Goal: Information Seeking & Learning: Learn about a topic

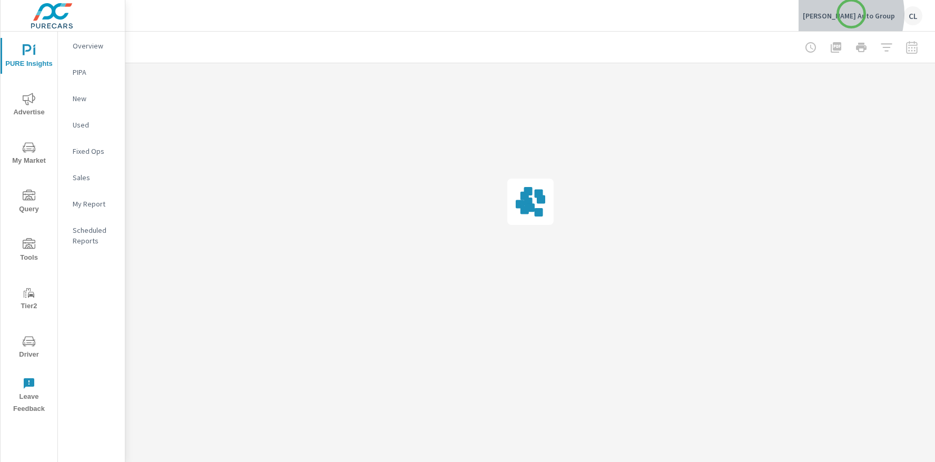
click at [851, 14] on p "Cavender Auto Group" at bounding box center [848, 15] width 92 height 9
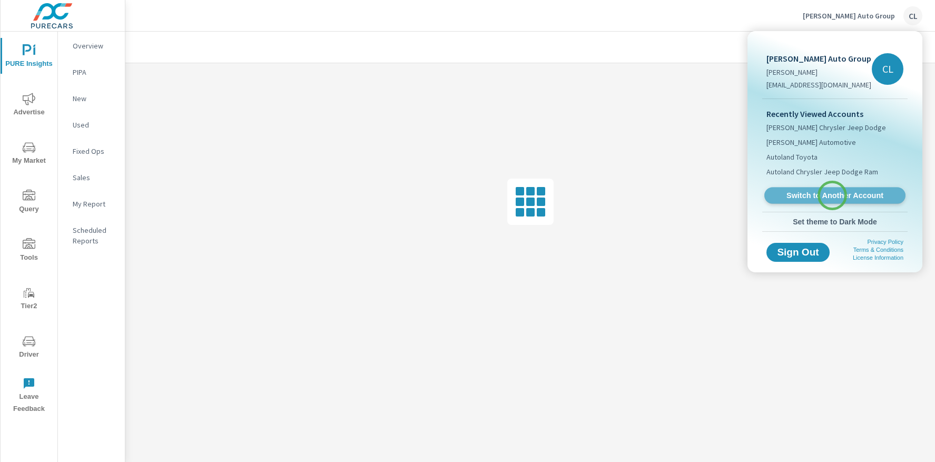
click at [832, 195] on span "Switch to Another Account" at bounding box center [834, 196] width 129 height 10
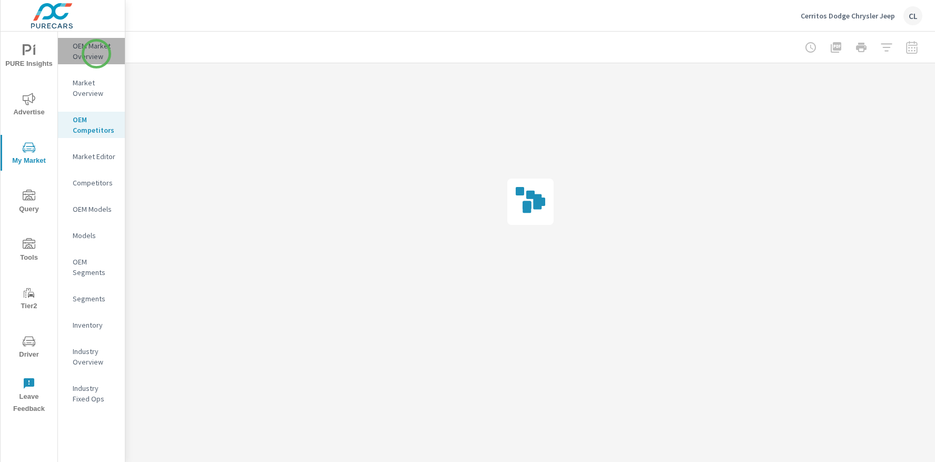
click at [96, 54] on p "OEM Market Overview" at bounding box center [95, 51] width 44 height 21
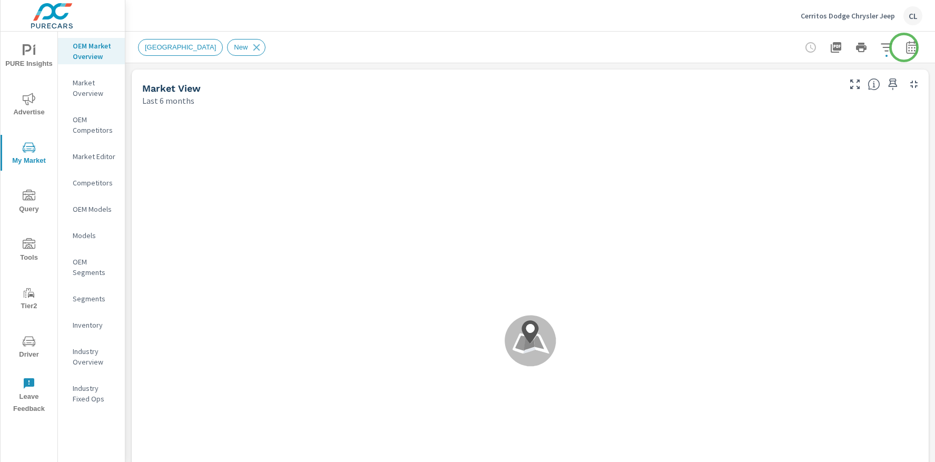
click at [908, 47] on icon "button" at bounding box center [911, 49] width 7 height 4
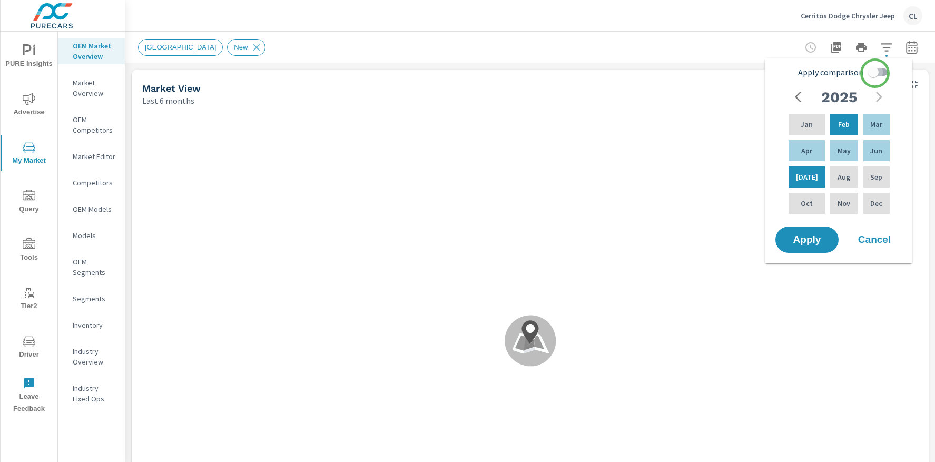
click at [875, 73] on input "Apply comparison" at bounding box center [873, 72] width 60 height 20
checkbox input "true"
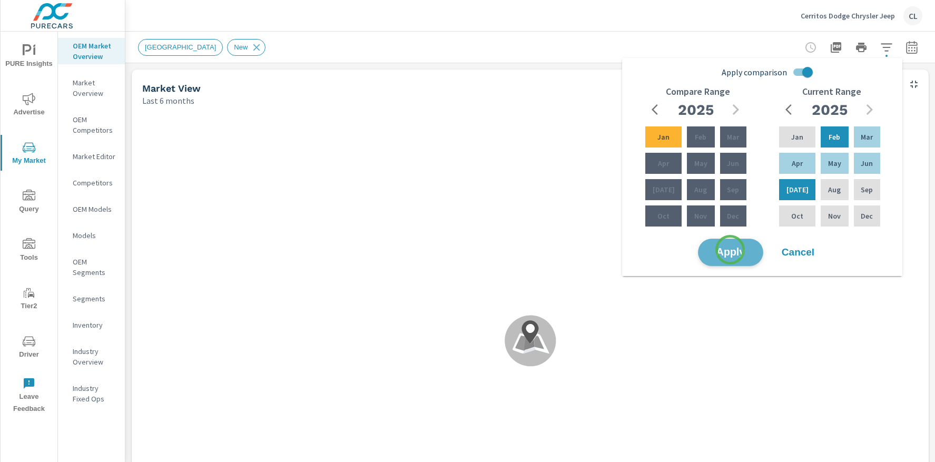
click at [730, 250] on span "Apply" at bounding box center [730, 252] width 43 height 10
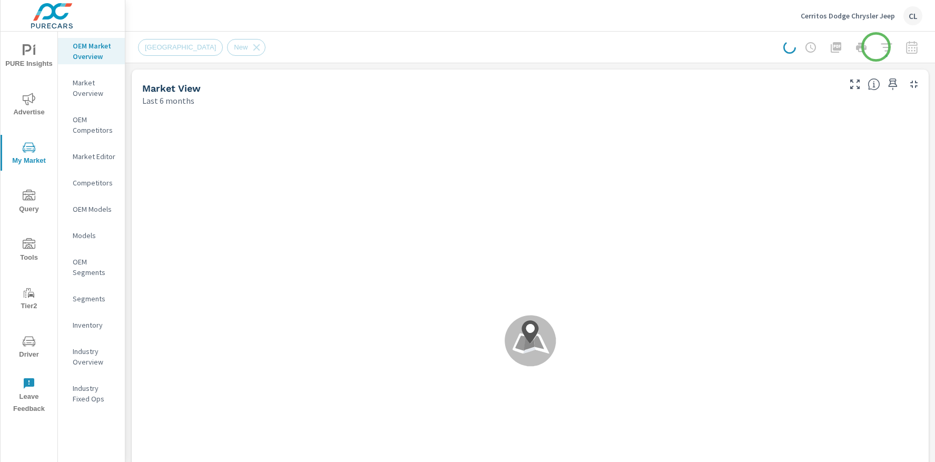
scroll to position [1, 0]
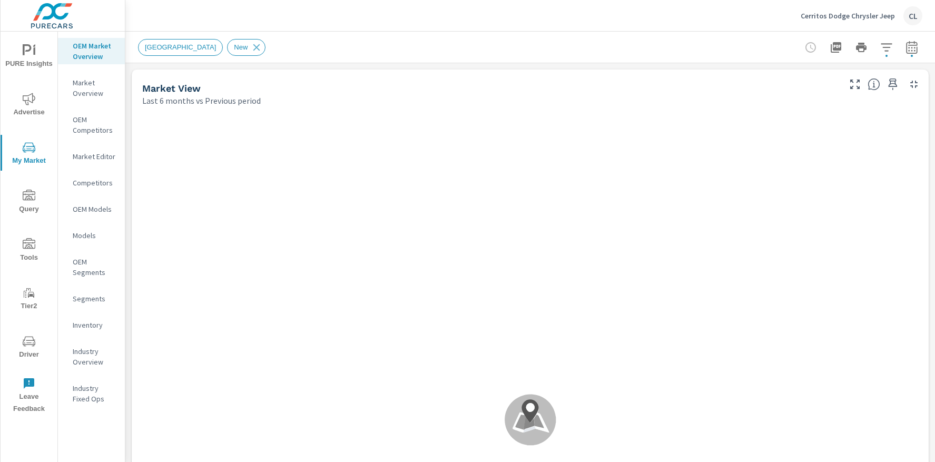
scroll to position [1, 0]
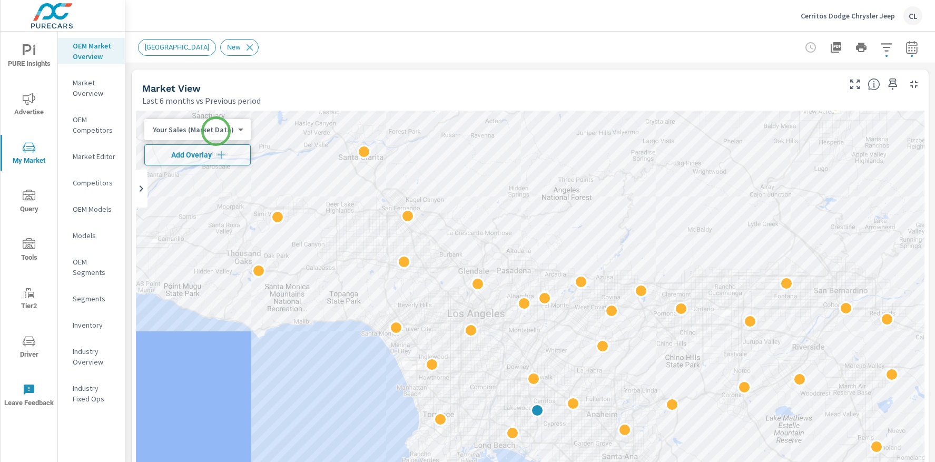
click at [216, 132] on body "PURE Insights Advertise My Market Query Tools Tier2 Driver Leave Feedback OEM M…" at bounding box center [467, 231] width 935 height 462
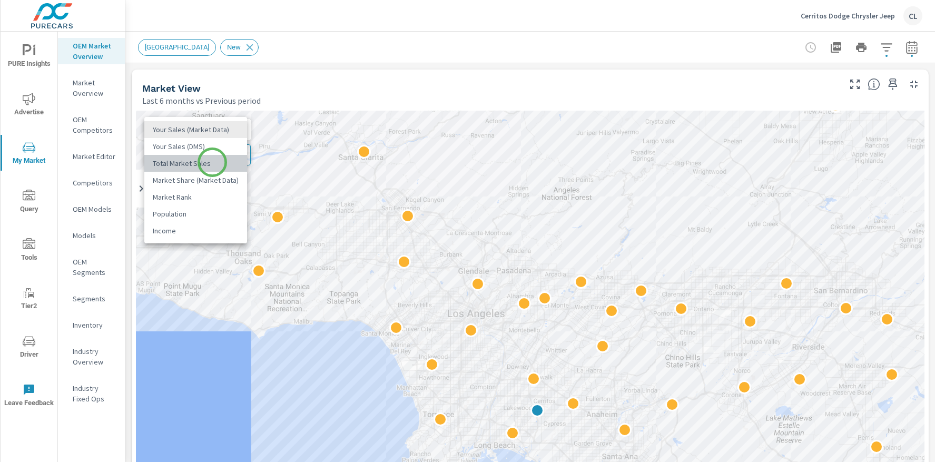
click at [212, 162] on li "Total Market Sales" at bounding box center [195, 163] width 103 height 17
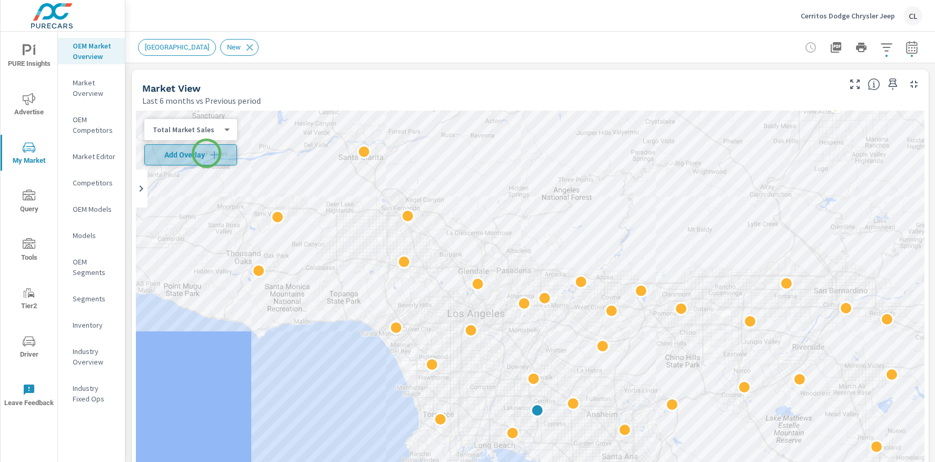
click at [206, 153] on span "Add Overlay" at bounding box center [190, 155] width 83 height 11
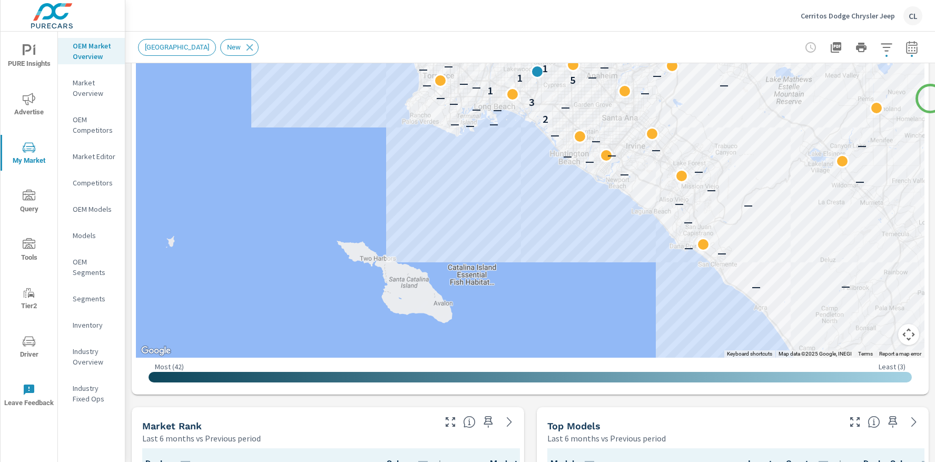
scroll to position [355, 0]
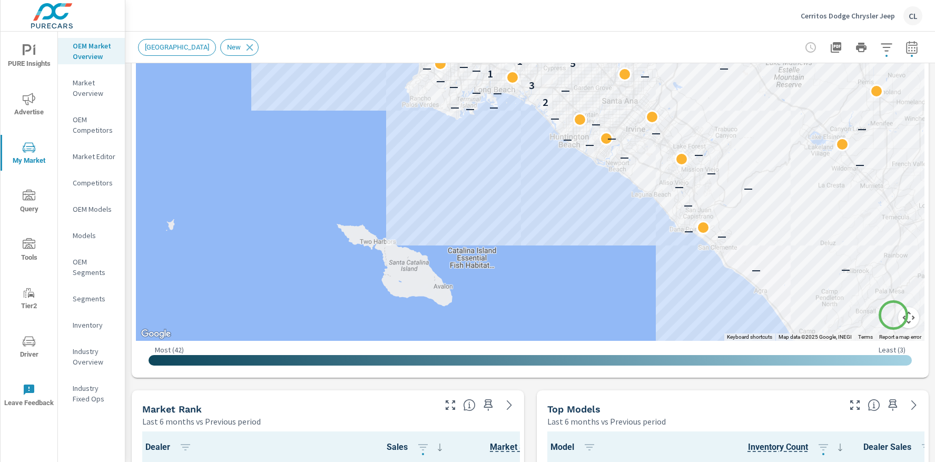
click at [898, 315] on button "Map camera controls" at bounding box center [908, 317] width 21 height 21
click at [872, 263] on button "Zoom in" at bounding box center [881, 264] width 21 height 21
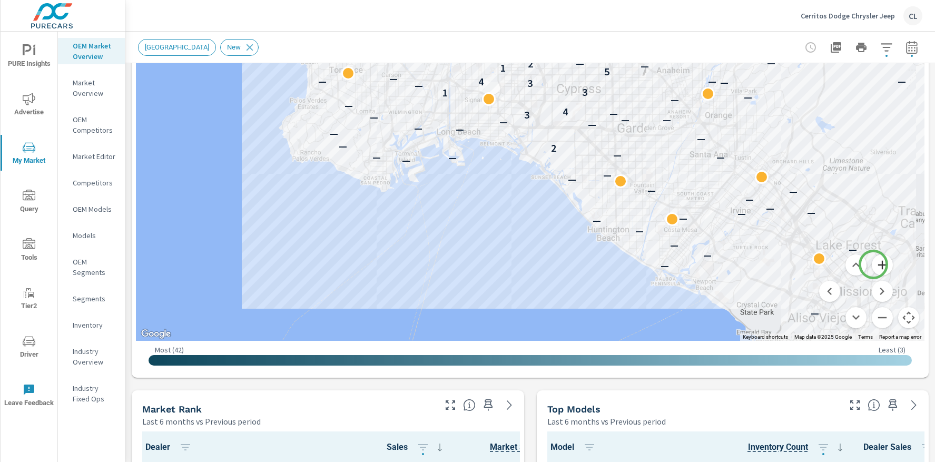
click at [873, 264] on button "Zoom in" at bounding box center [881, 264] width 21 height 21
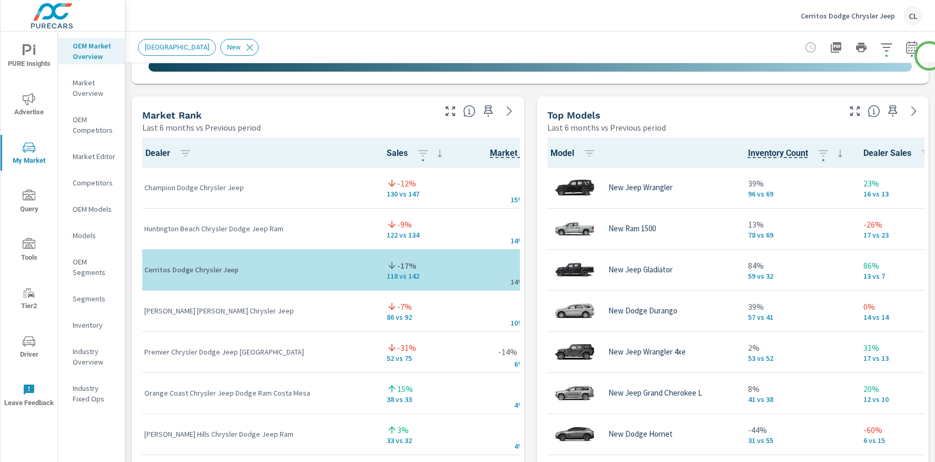
scroll to position [651, 0]
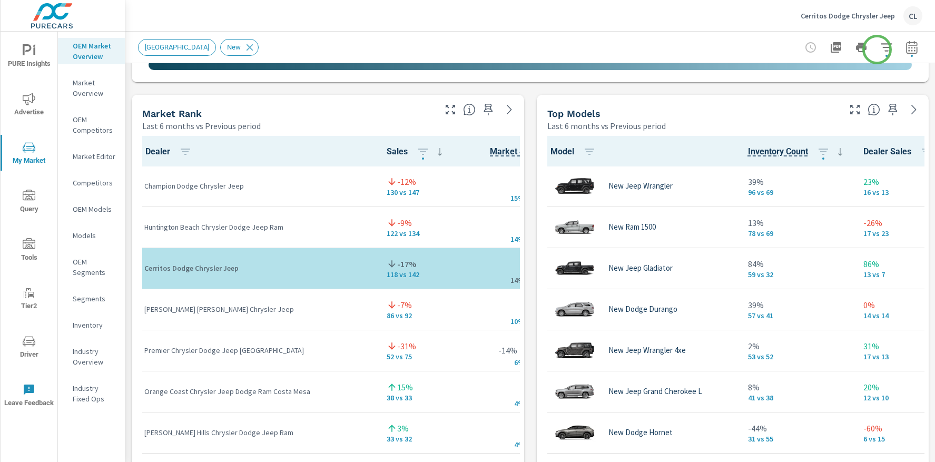
click at [880, 48] on icon "button" at bounding box center [886, 47] width 13 height 13
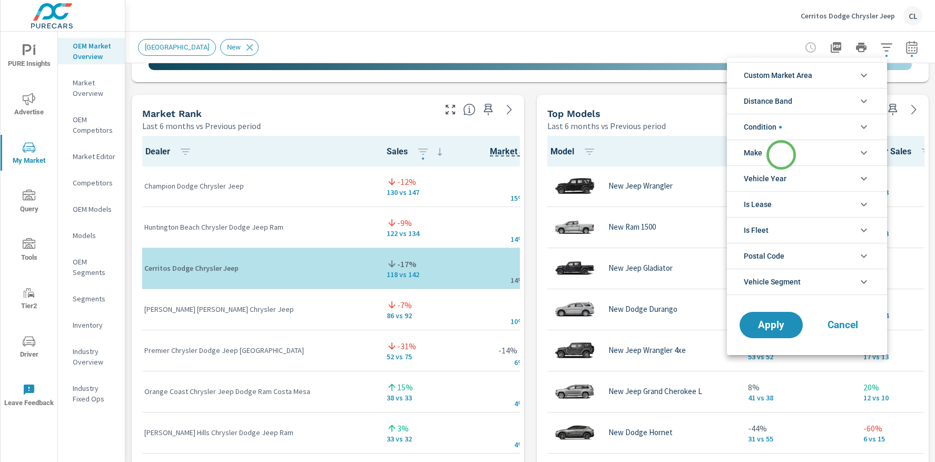
click at [781, 155] on li "Make" at bounding box center [807, 153] width 160 height 26
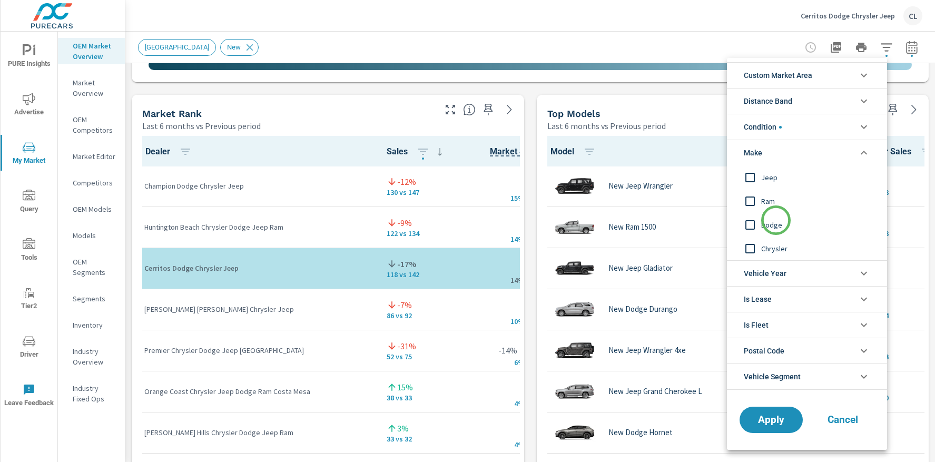
click at [775, 220] on span "Dodge" at bounding box center [818, 225] width 115 height 13
click at [779, 415] on span "Apply" at bounding box center [770, 420] width 43 height 10
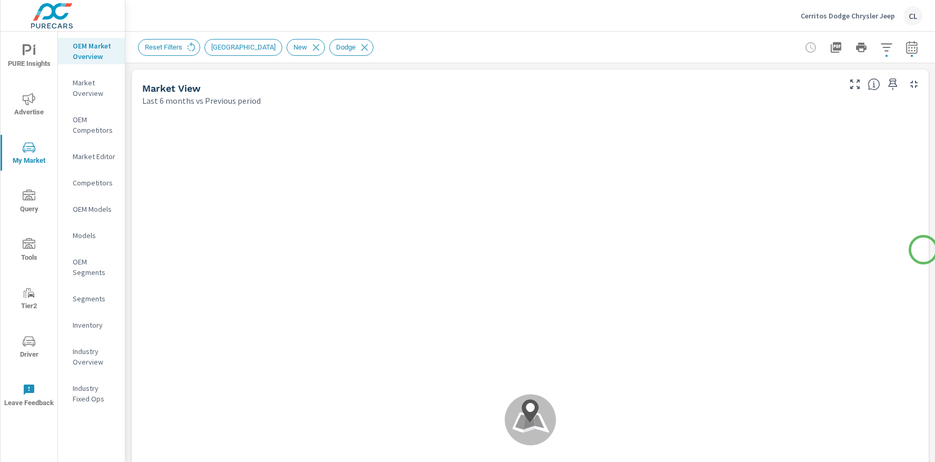
scroll to position [1, 0]
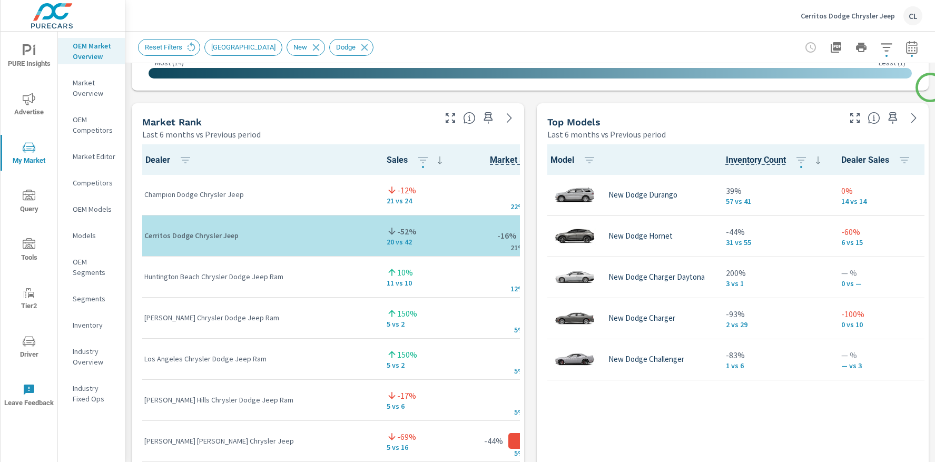
scroll to position [649, 0]
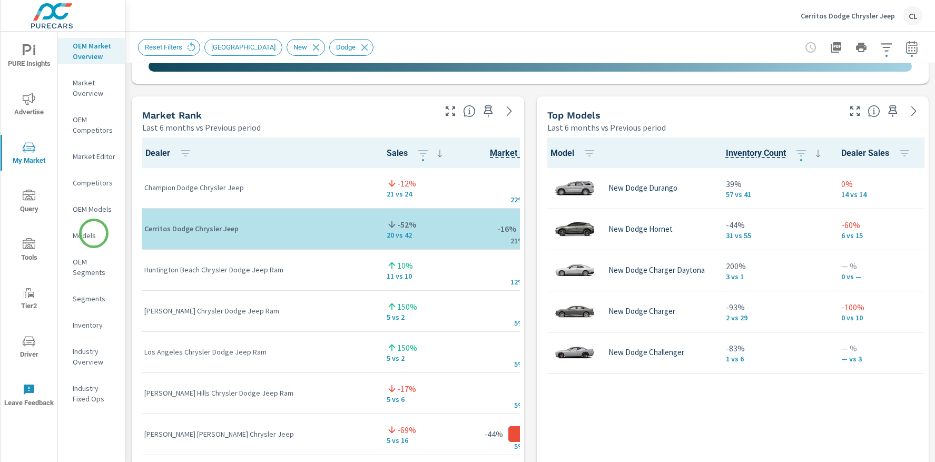
click at [94, 233] on p "Models" at bounding box center [95, 235] width 44 height 11
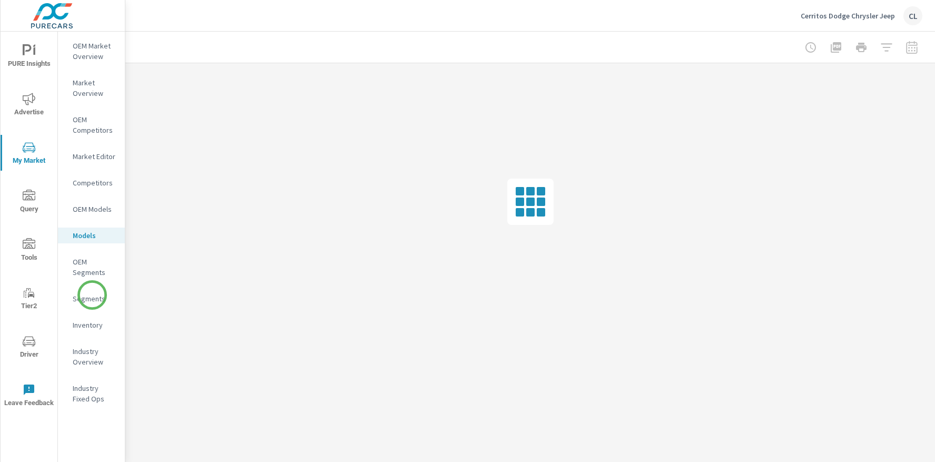
click at [92, 295] on p "Segments" at bounding box center [95, 298] width 44 height 11
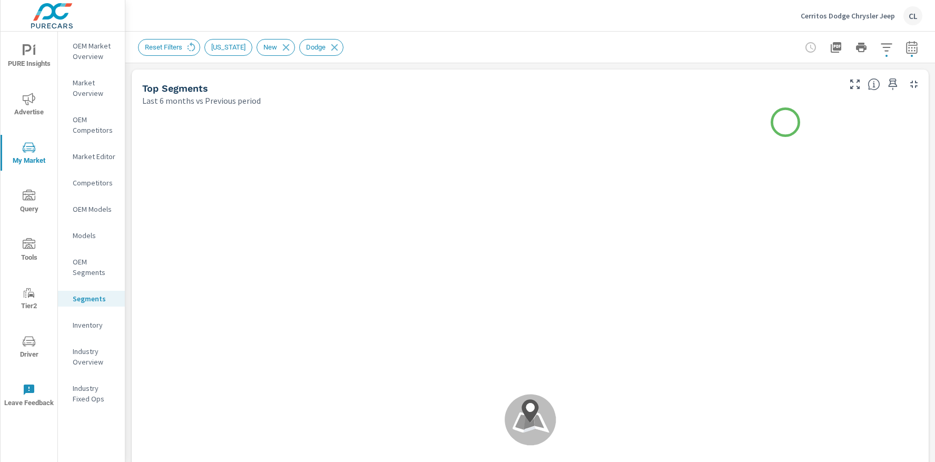
scroll to position [1, 0]
click at [340, 48] on icon at bounding box center [335, 48] width 12 height 12
click at [880, 47] on icon "button" at bounding box center [886, 47] width 13 height 13
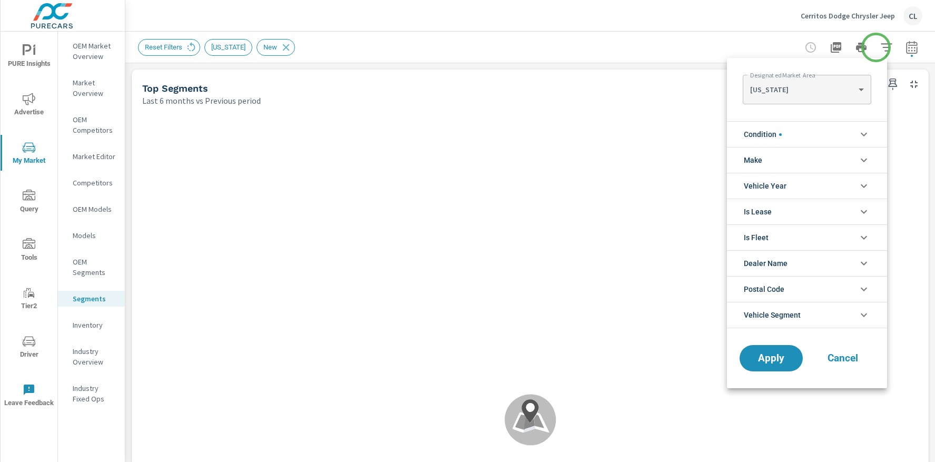
scroll to position [1, 0]
click at [807, 93] on body "PURE Insights Advertise My Market Query Tools Tier2 Driver Leave Feedback OEM M…" at bounding box center [467, 231] width 935 height 462
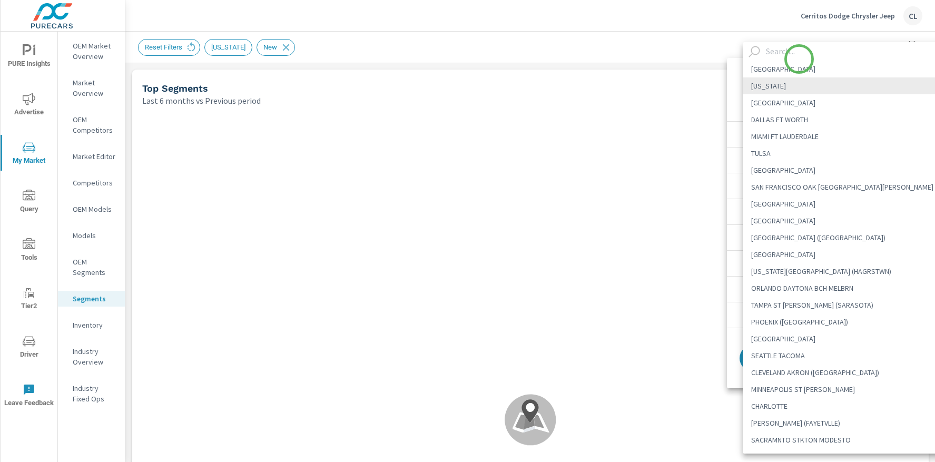
click at [791, 54] on input "text" at bounding box center [856, 51] width 190 height 18
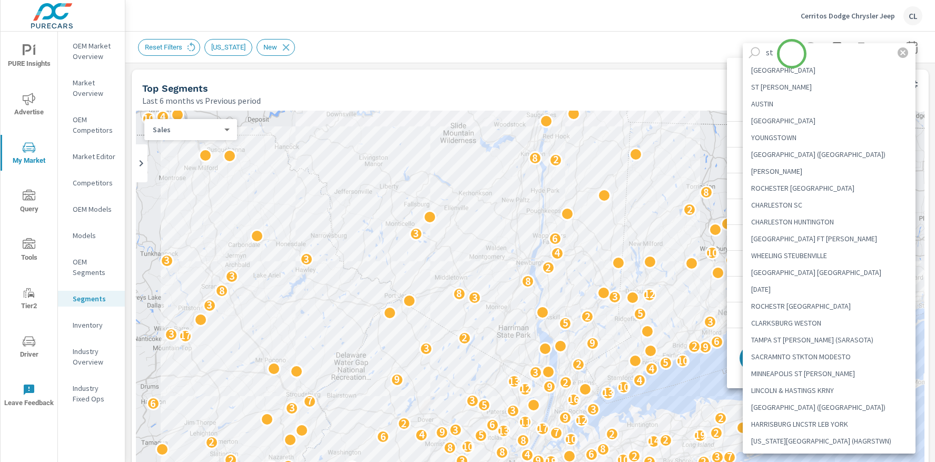
type input "s"
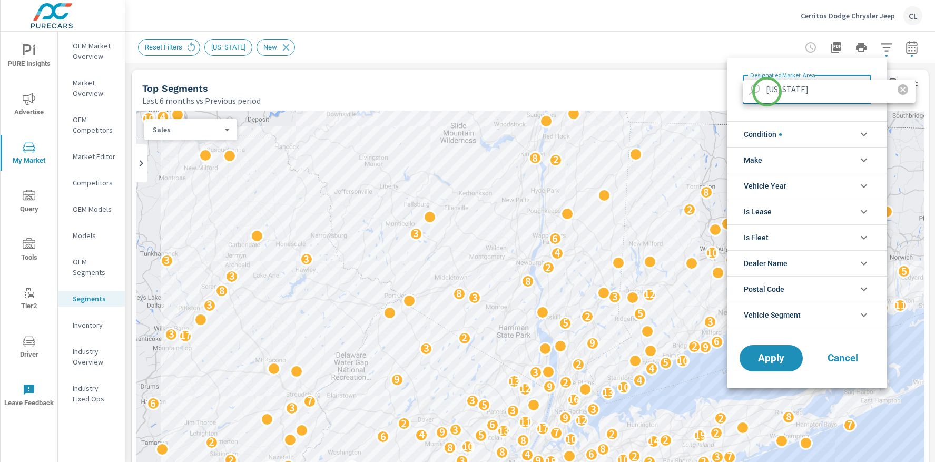
click at [766, 92] on input "[US_STATE]" at bounding box center [823, 89] width 124 height 18
click at [780, 92] on input "[GEOGRAPHIC_DATA], [US_STATE]" at bounding box center [823, 89] width 124 height 18
drag, startPoint x: 833, startPoint y: 89, endPoint x: 808, endPoint y: 91, distance: 25.9
click at [808, 91] on input "[GEOGRAPHIC_DATA], [US_STATE]" at bounding box center [823, 89] width 124 height 18
type input "[GEOGRAPHIC_DATA]"
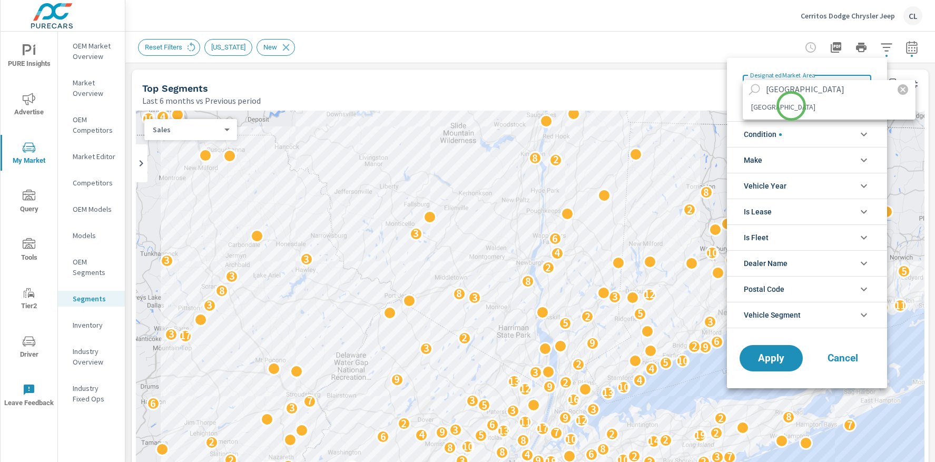
click at [791, 106] on li "[GEOGRAPHIC_DATA]" at bounding box center [828, 106] width 173 height 17
type Area "[GEOGRAPHIC_DATA]"
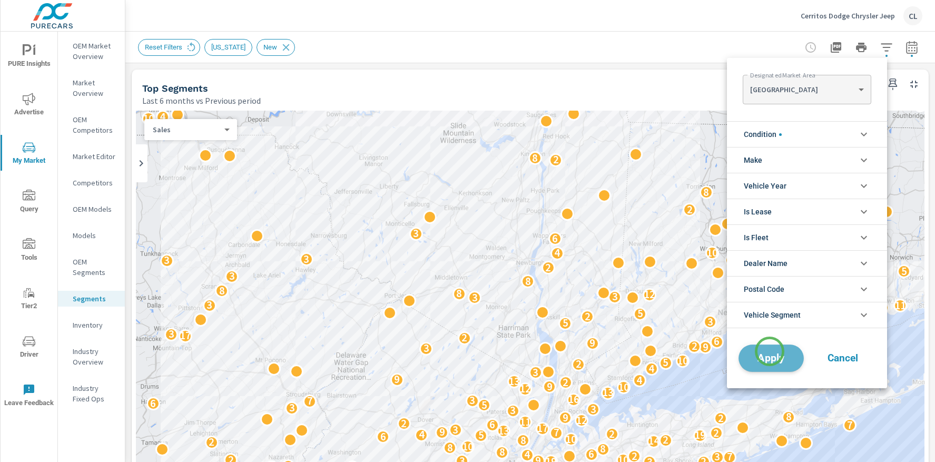
click at [769, 353] on span "Apply" at bounding box center [770, 358] width 43 height 10
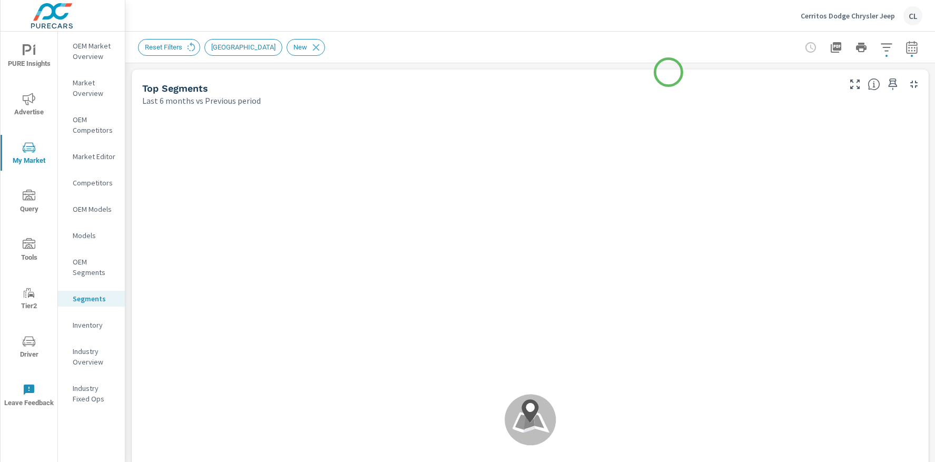
scroll to position [1, 0]
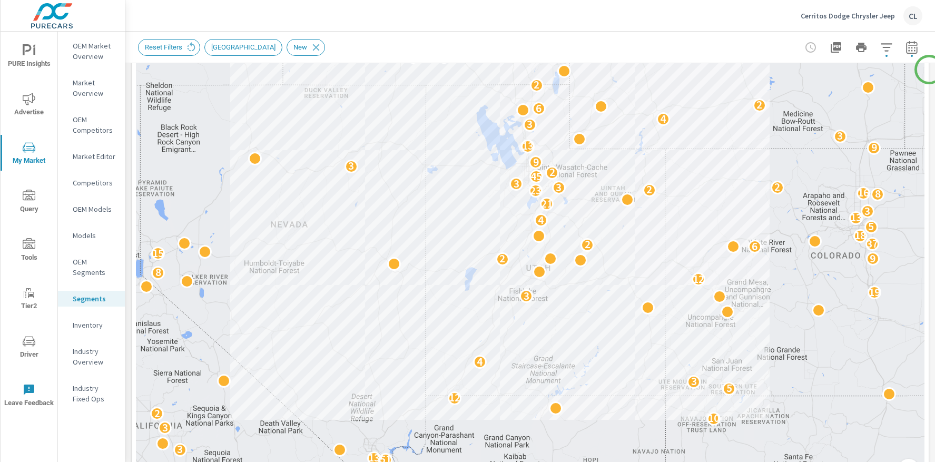
scroll to position [217, 0]
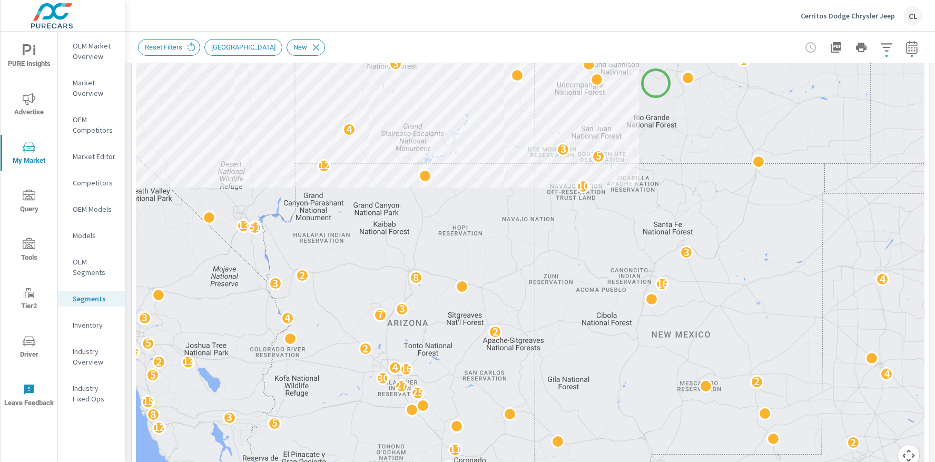
drag, startPoint x: 786, startPoint y: 301, endPoint x: 656, endPoint y: 81, distance: 255.6
click at [656, 81] on div "2 5 7 2 2 3 11 2 12 5 3 8 15 25 27 2 30 13 5 4 24 16 4 2 13 16 29 9 15 2 20 5 1…" at bounding box center [779, 204] width 758 height 474
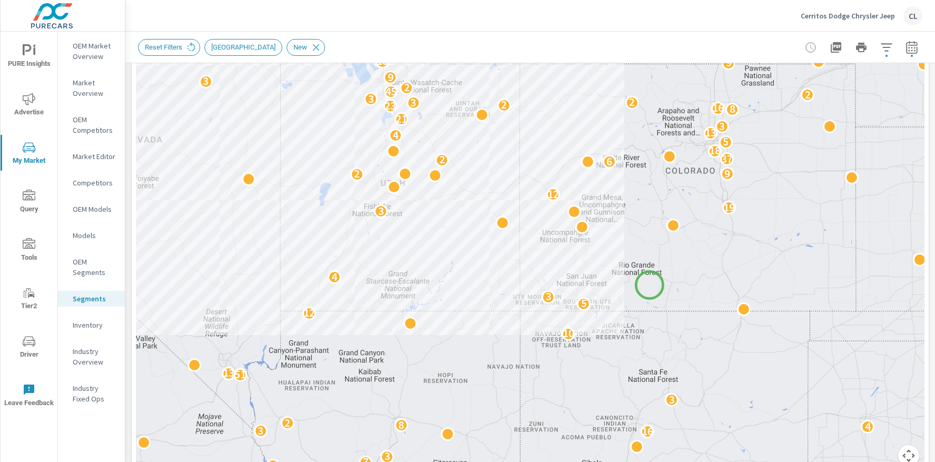
drag, startPoint x: 662, startPoint y: 127, endPoint x: 649, endPoint y: 287, distance: 160.6
click at [649, 287] on div "2 5 6 5 7 2 2 6 6 2 6 3 6 2 3 11 2 6 12 5 16 2 3 3 15 8 3 10 2 15 25 2 27 2 30 …" at bounding box center [530, 185] width 788 height 585
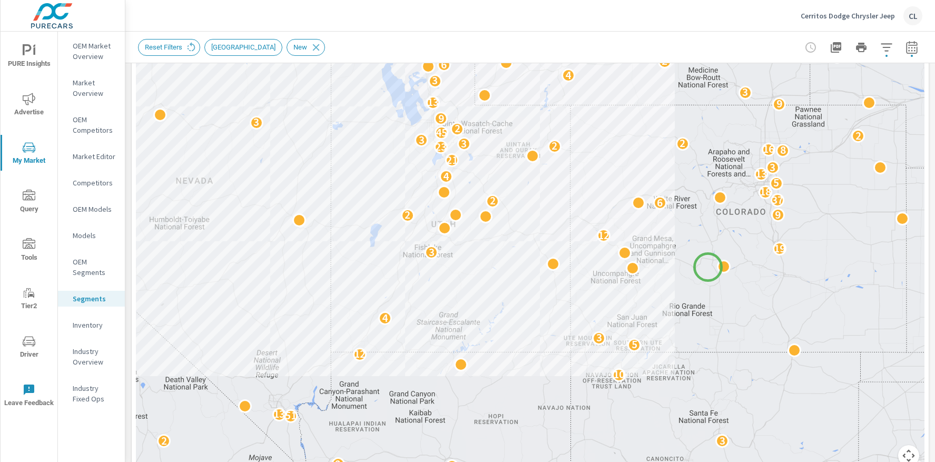
drag, startPoint x: 656, startPoint y: 229, endPoint x: 708, endPoint y: 267, distance: 64.3
click at [898, 451] on button "Map camera controls" at bounding box center [908, 455] width 21 height 21
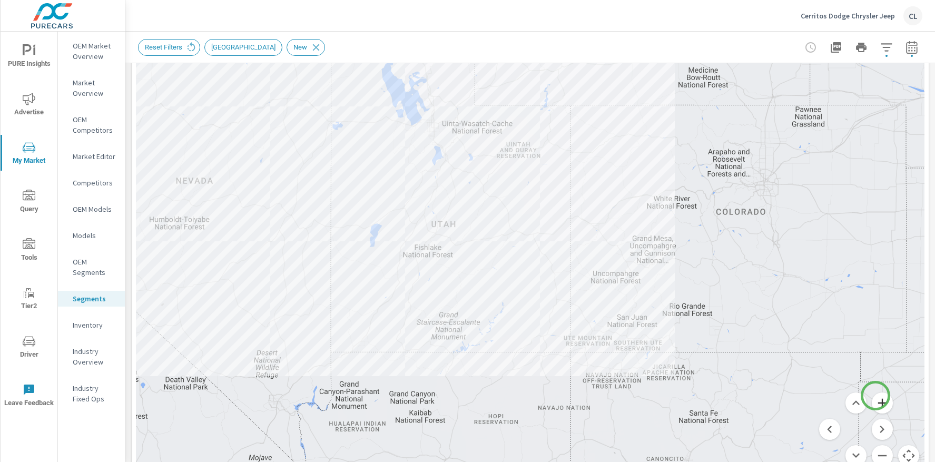
click at [875, 395] on button "Zoom in" at bounding box center [881, 402] width 21 height 21
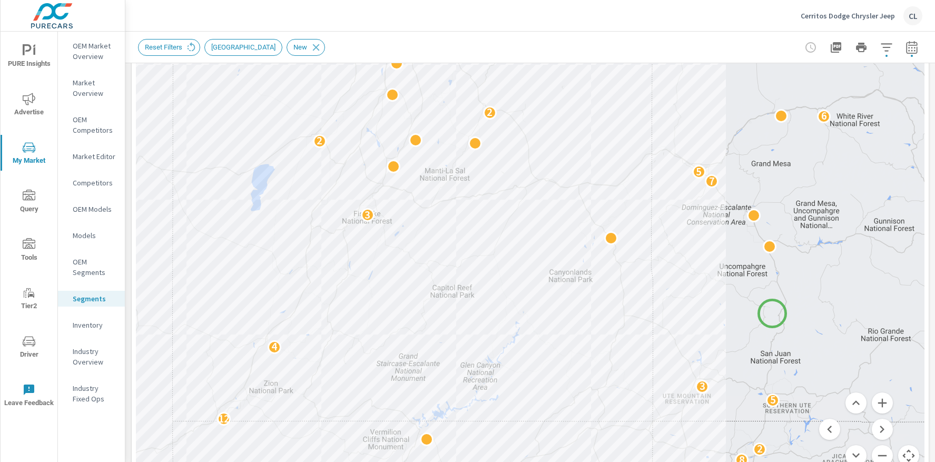
drag, startPoint x: 730, startPoint y: 413, endPoint x: 773, endPoint y: 311, distance: 110.2
click at [773, 311] on div "2 4 7 3 10 3 6 8 2 3 25 25 14 8 2 12 5 3 4 3 13 6 7 5 2 3 6 19 8 2 12 12 8 6 2 …" at bounding box center [950, 325] width 758 height 474
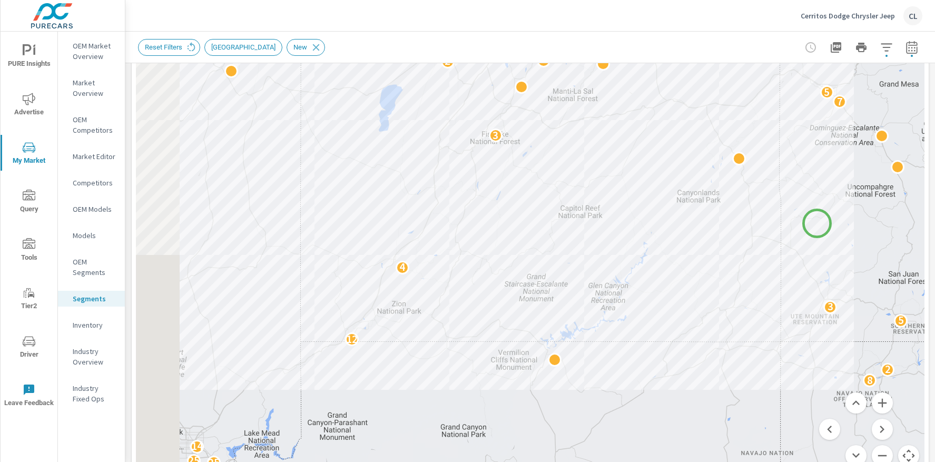
drag, startPoint x: 686, startPoint y: 303, endPoint x: 832, endPoint y: 213, distance: 172.1
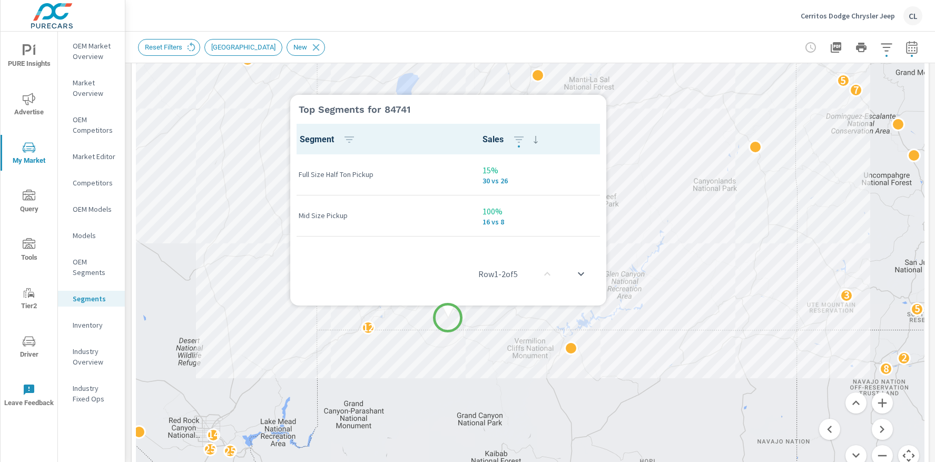
scroll to position [1, 0]
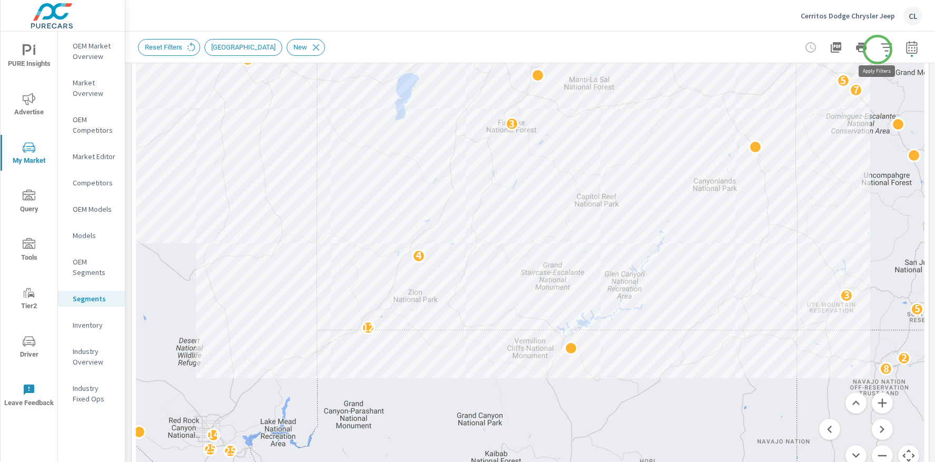
click at [880, 48] on icon "button" at bounding box center [886, 47] width 13 height 13
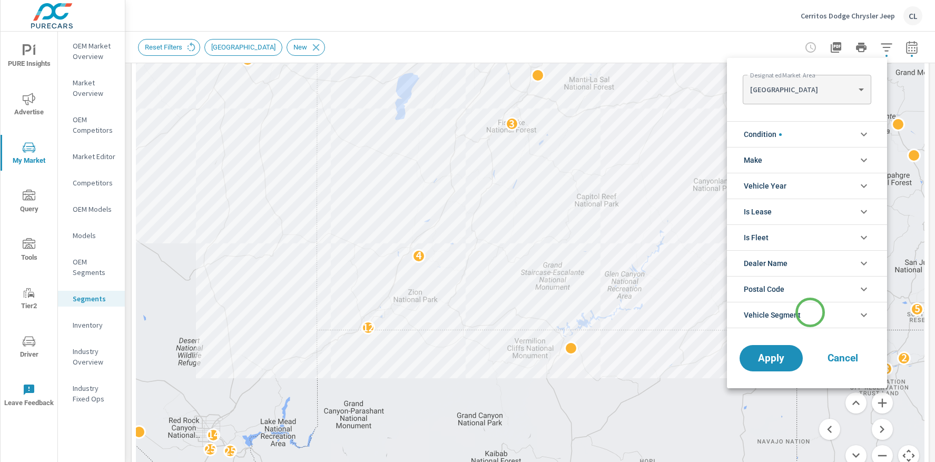
click at [810, 313] on li "Vehicle Segment" at bounding box center [807, 315] width 160 height 26
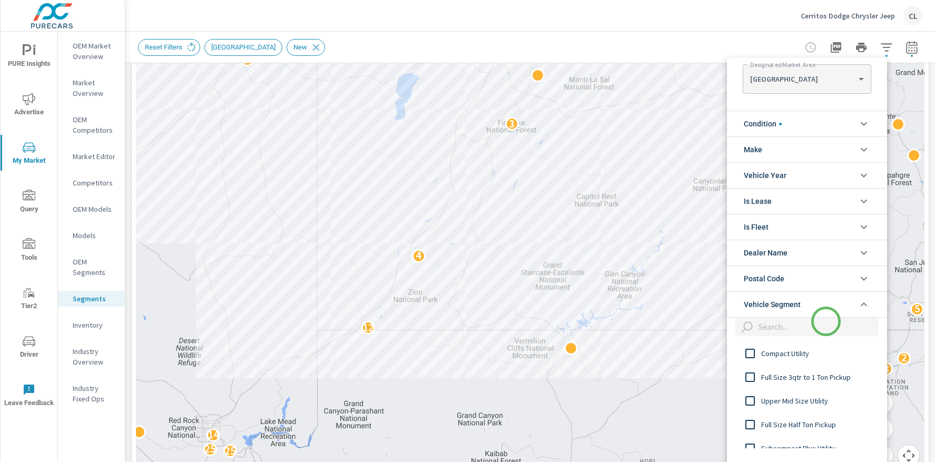
scroll to position [13, 0]
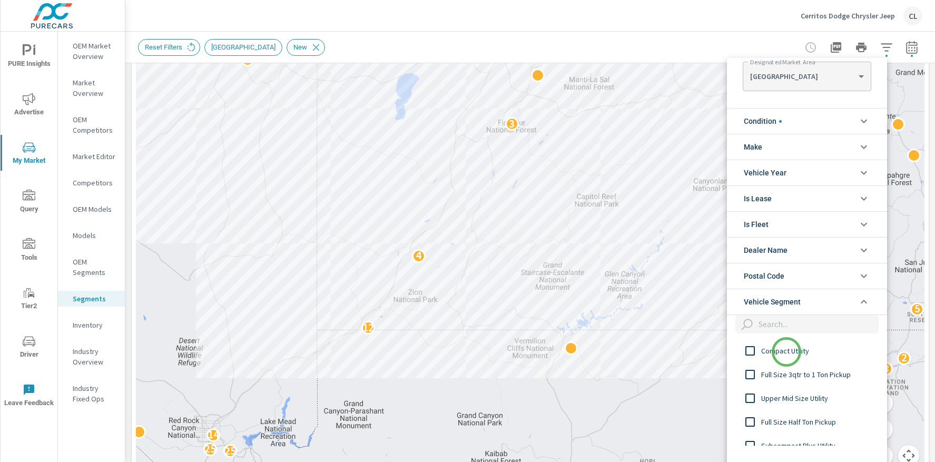
click at [786, 352] on span "Compact Utility" at bounding box center [818, 350] width 115 height 13
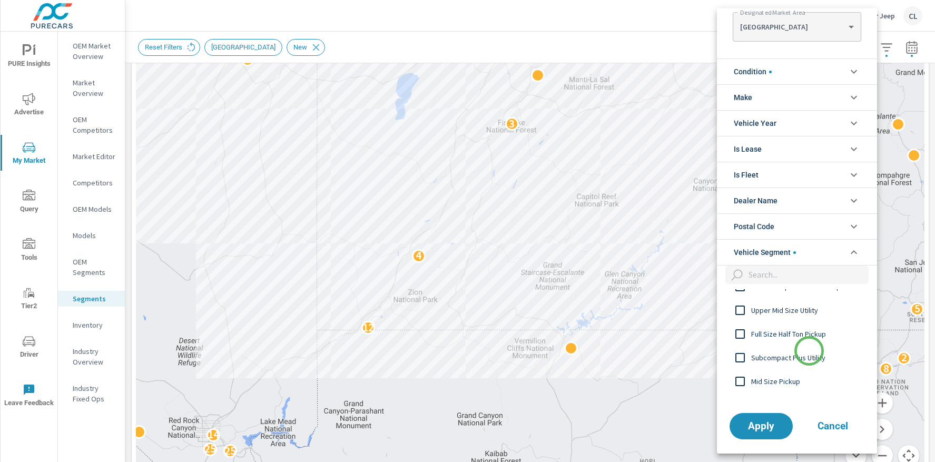
scroll to position [41, 0]
click at [807, 352] on span "Subcompact Plus Utility" at bounding box center [808, 355] width 115 height 13
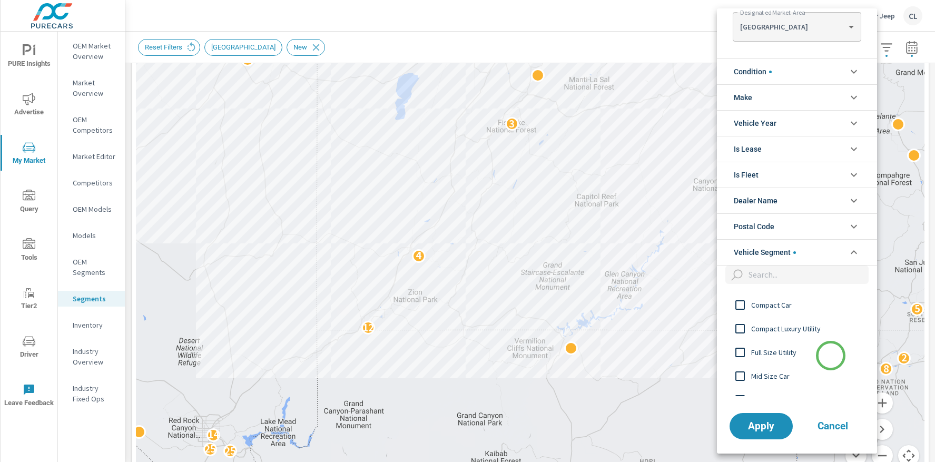
scroll to position [141, 0]
click at [802, 325] on span "Compact Luxury Utility" at bounding box center [808, 326] width 115 height 13
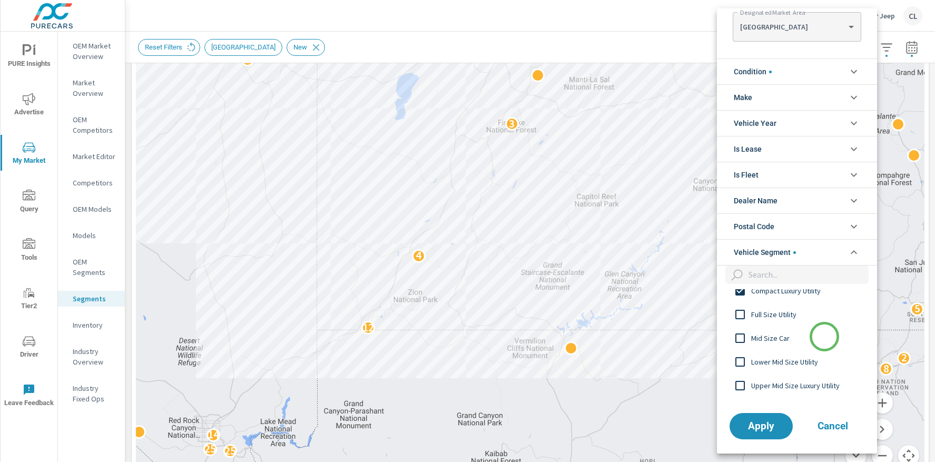
scroll to position [176, 0]
click at [798, 361] on span "Lower Mid Size Utility" at bounding box center [808, 361] width 115 height 13
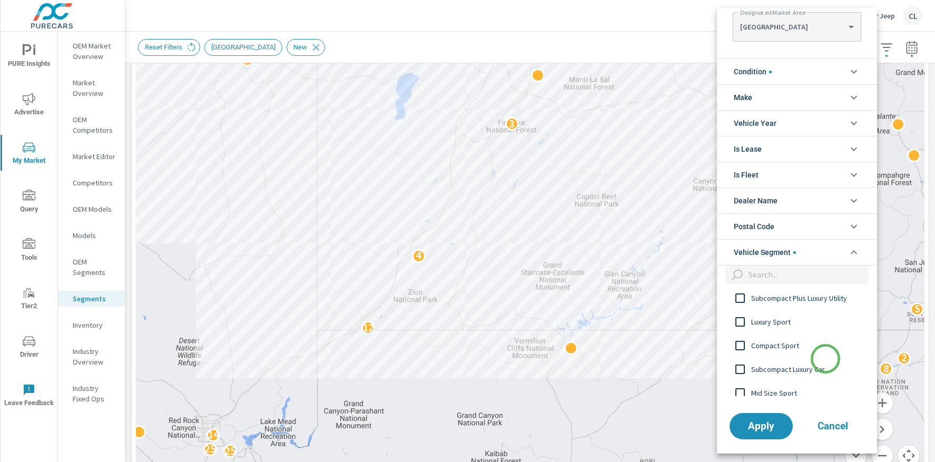
scroll to position [572, 0]
click at [764, 421] on span "Apply" at bounding box center [760, 426] width 43 height 10
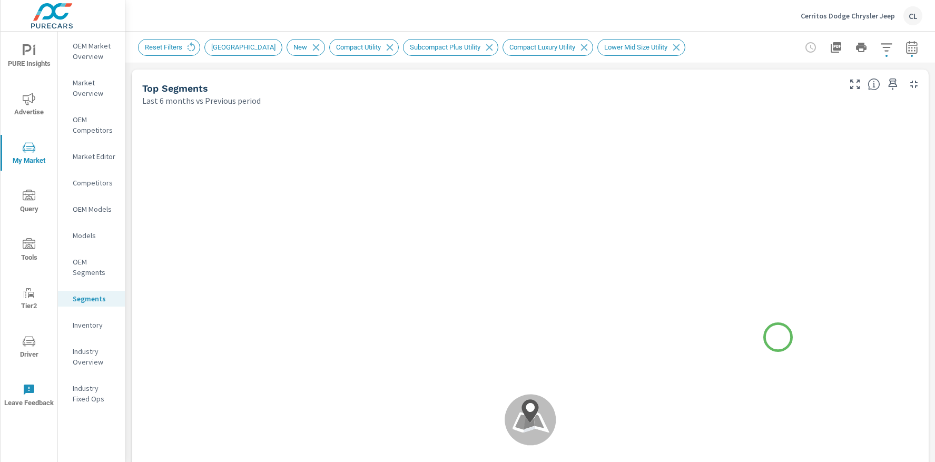
scroll to position [1, 0]
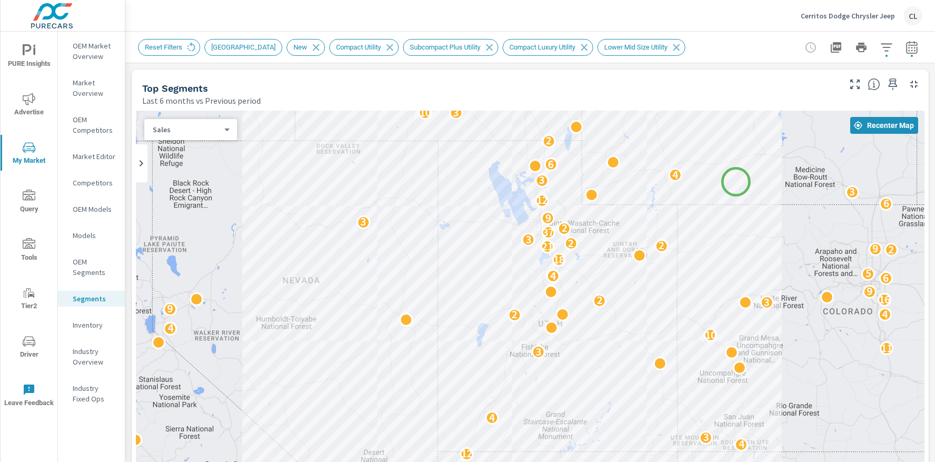
drag, startPoint x: 724, startPoint y: 329, endPoint x: 735, endPoint y: 181, distance: 148.4
click at [735, 181] on div "3 2 2 9 3 2 2 5 14 13 20 5 7 11 4 6 8 4 2 8 2 2 2 3 3 2 4 3 5 43 12 9 12 4 2 3 …" at bounding box center [530, 403] width 788 height 585
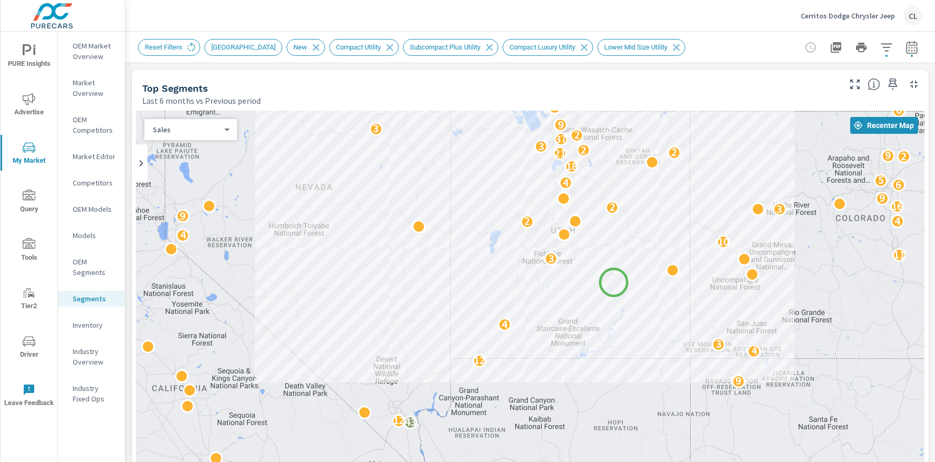
drag, startPoint x: 600, startPoint y: 375, endPoint x: 626, endPoint y: 298, distance: 81.8
click at [610, 270] on div "3 2 2 9 3 2 2 5 14 13 20 5 7 11 4 6 8 4 2 8 2 2 2 3 3 2 4 3 5 43 12 9 12 4 2 3 …" at bounding box center [530, 403] width 788 height 585
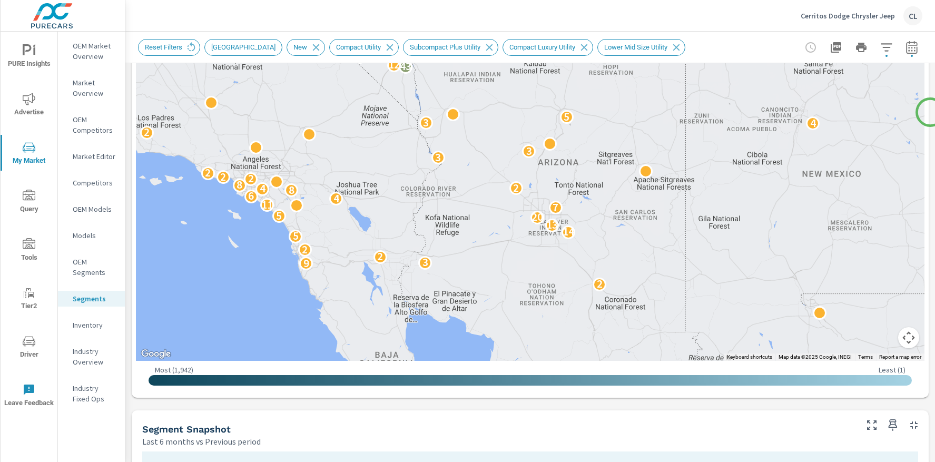
scroll to position [319, 0]
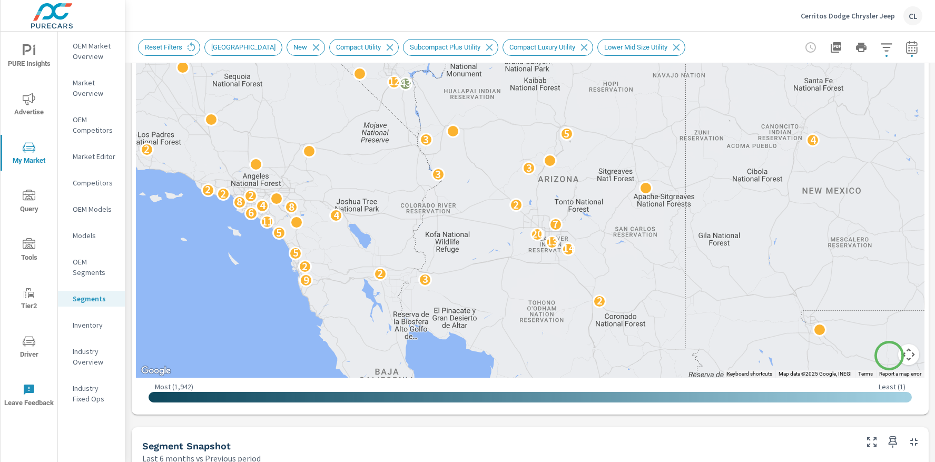
click at [898, 354] on button "Map camera controls" at bounding box center [908, 354] width 21 height 21
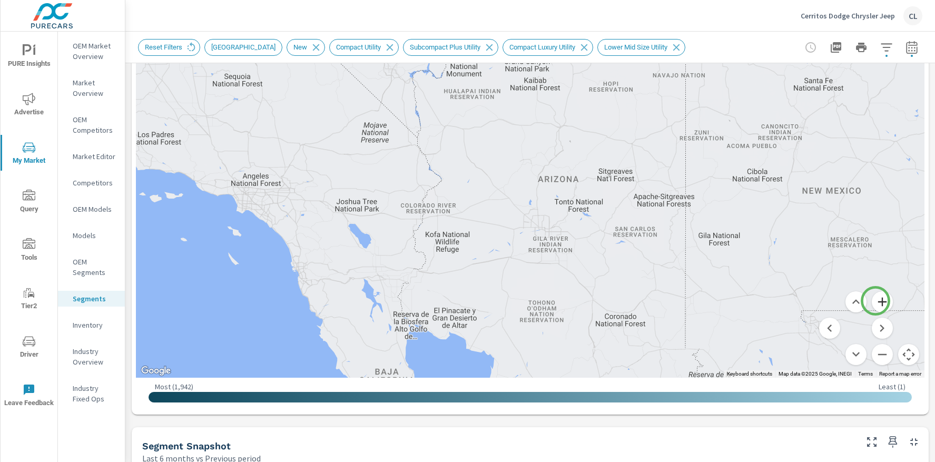
click at [875, 300] on button "Zoom in" at bounding box center [881, 301] width 21 height 21
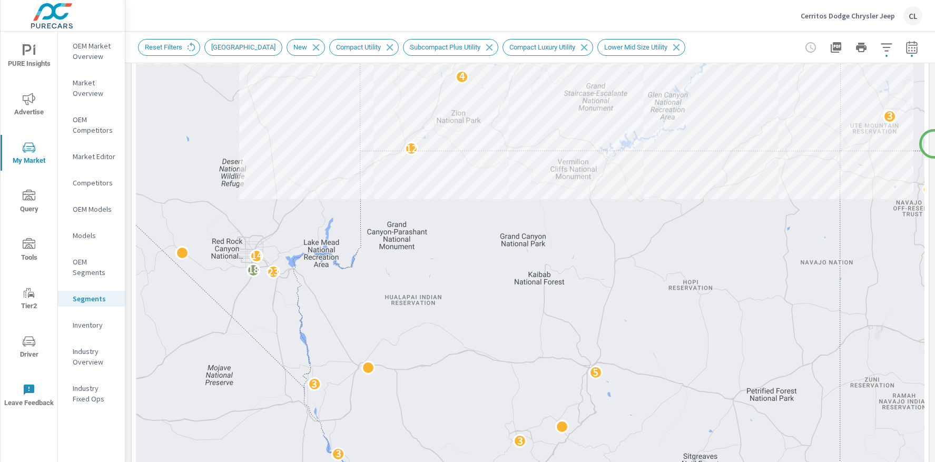
scroll to position [120, 0]
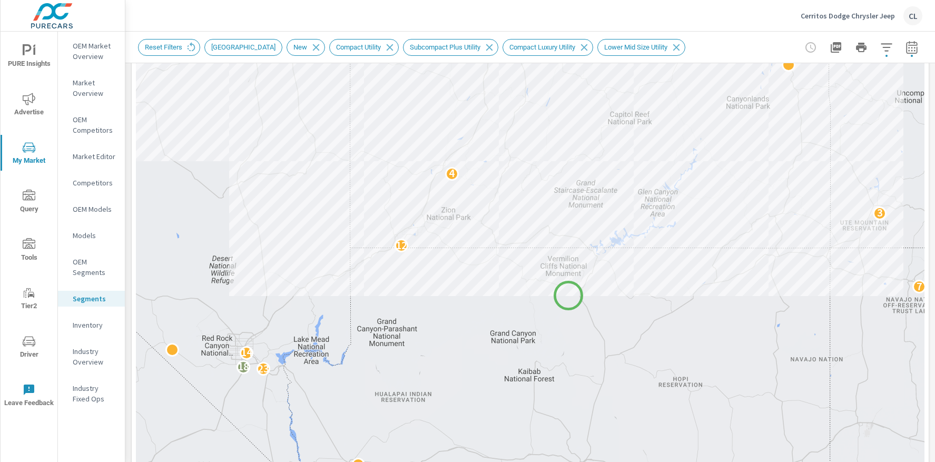
drag, startPoint x: 579, startPoint y: 199, endPoint x: 579, endPoint y: 317, distance: 117.9
click at [567, 306] on div "2 4 3 2 3 3 5 2 12 6 5 2 5 4 5 6 9 4 4 4 2 3 5 2 2 4 4 6 2 2 3 3 4 3 5 23 18 14…" at bounding box center [530, 283] width 788 height 585
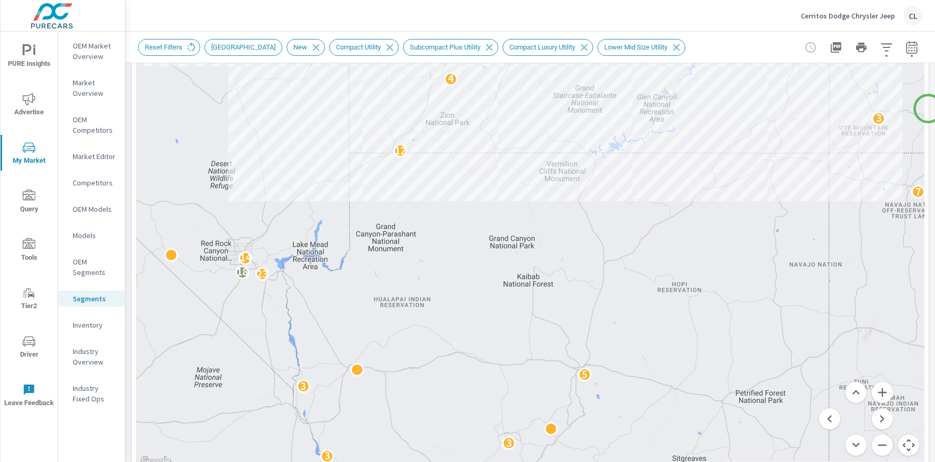
scroll to position [231, 0]
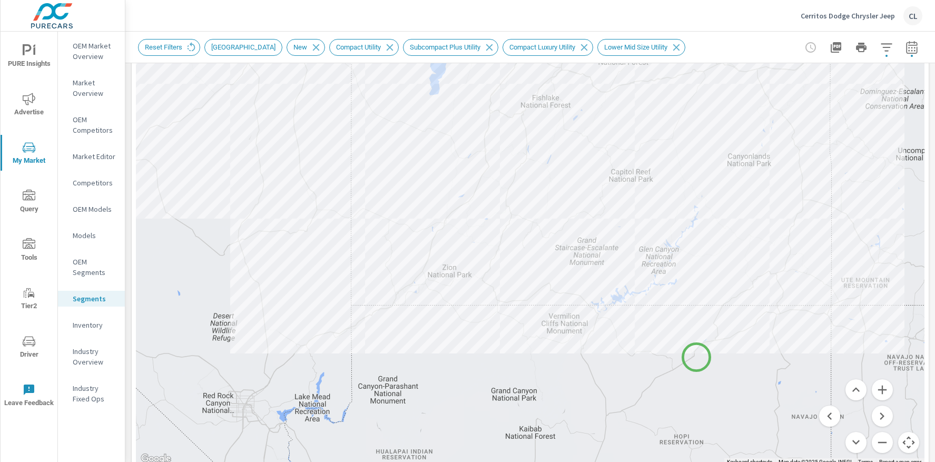
drag, startPoint x: 694, startPoint y: 201, endPoint x: 696, endPoint y: 357, distance: 156.4
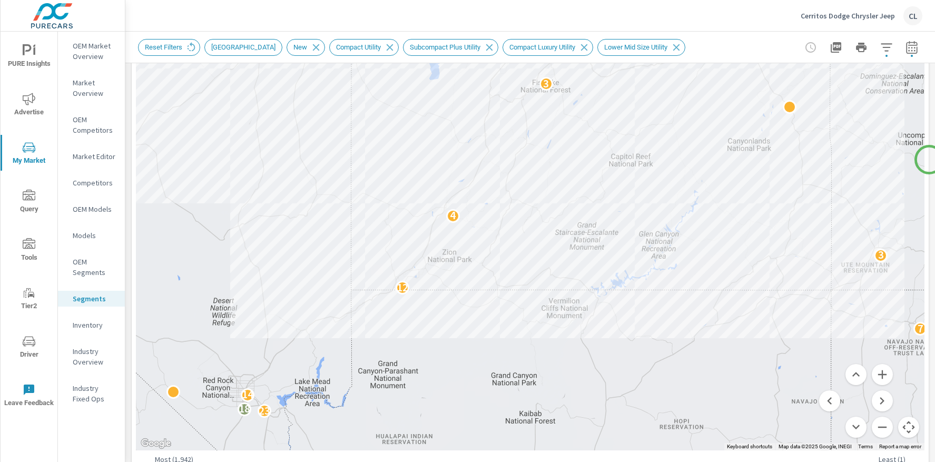
scroll to position [247, 0]
click at [871, 374] on button "Zoom in" at bounding box center [881, 372] width 21 height 21
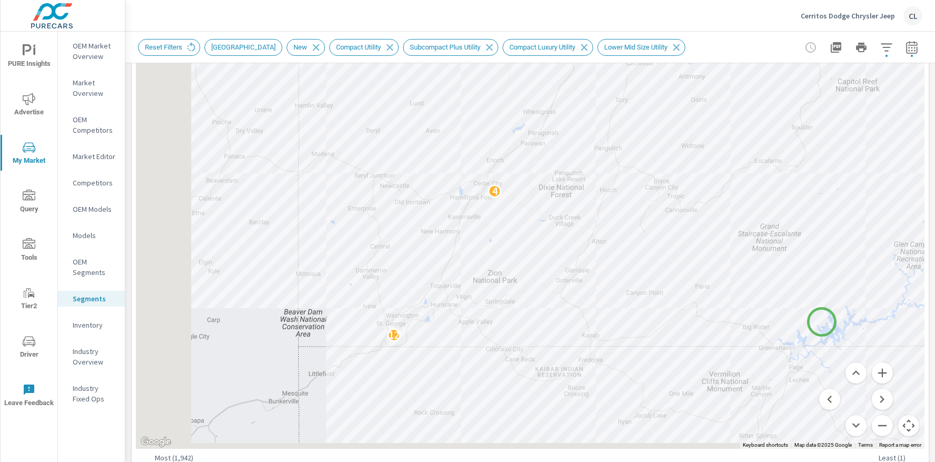
drag, startPoint x: 704, startPoint y: 392, endPoint x: 822, endPoint y: 321, distance: 137.3
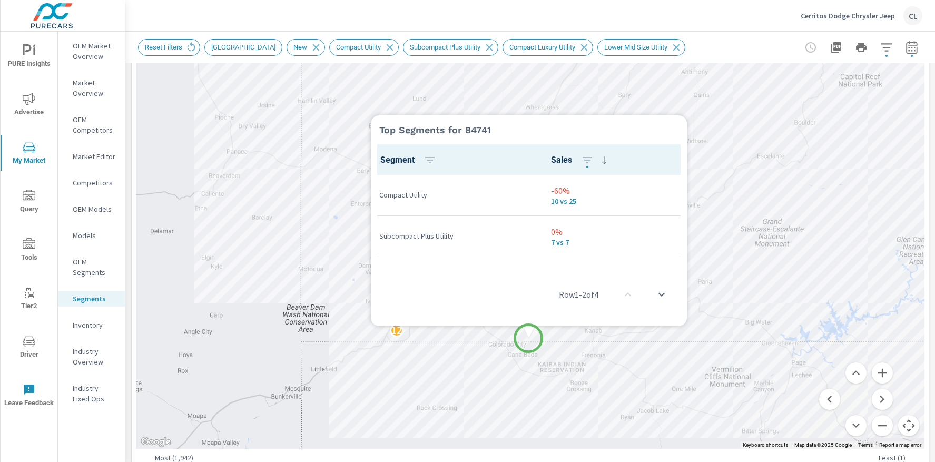
scroll to position [1, 0]
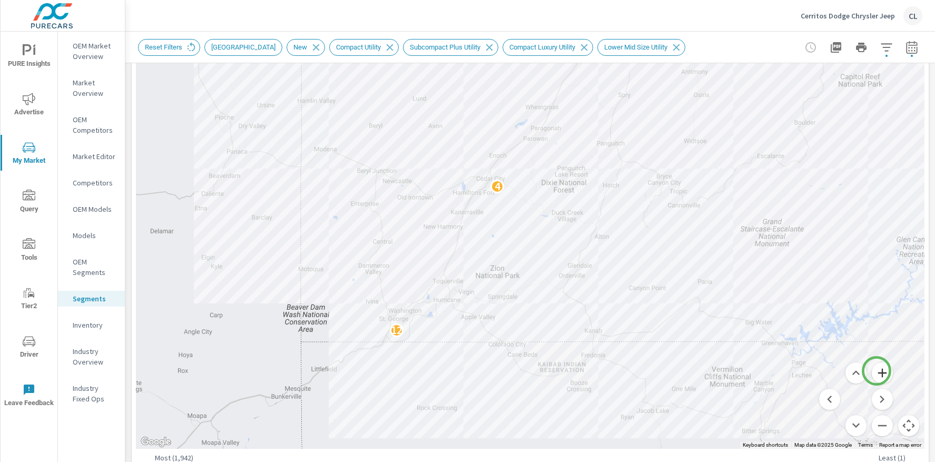
click at [876, 371] on button "Zoom in" at bounding box center [881, 372] width 21 height 21
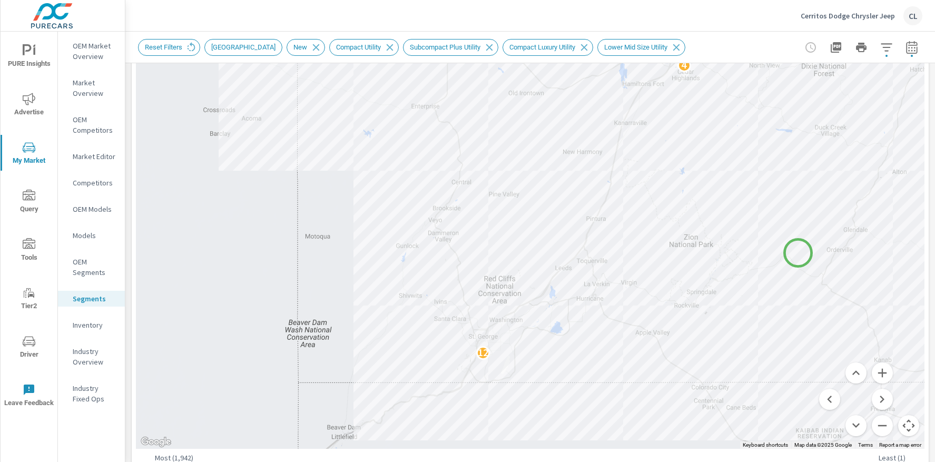
drag, startPoint x: 571, startPoint y: 399, endPoint x: 772, endPoint y: 258, distance: 245.7
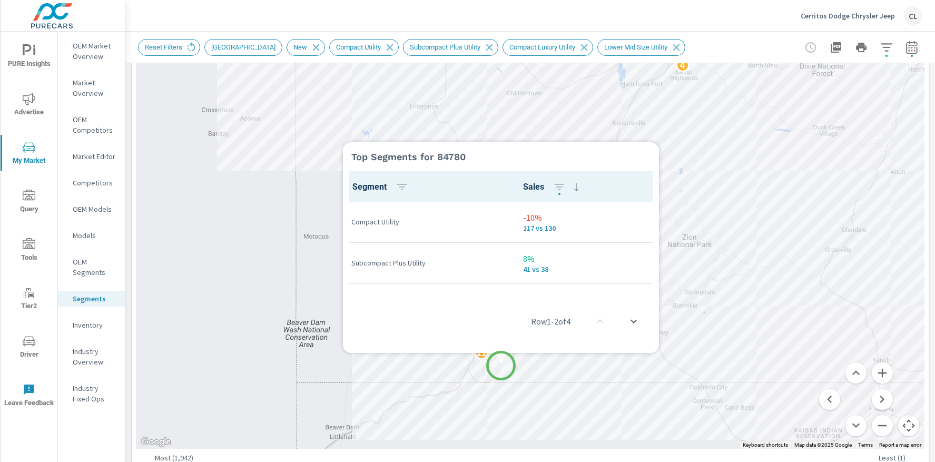
scroll to position [1, 0]
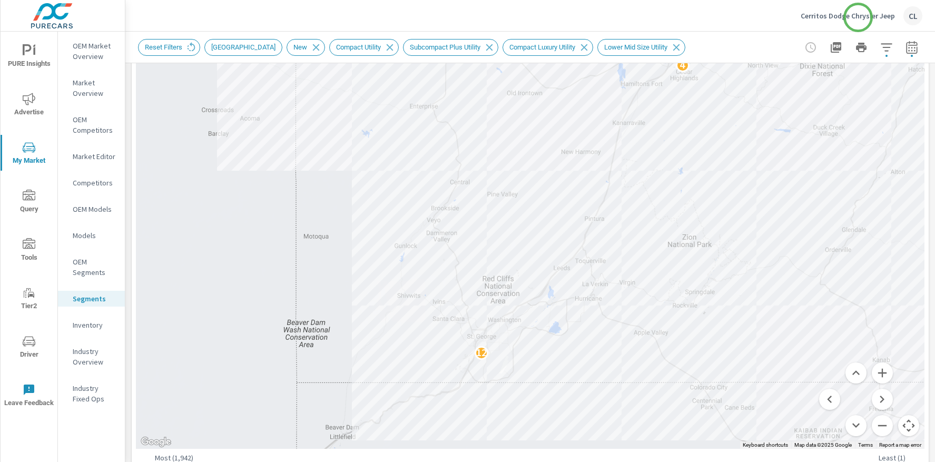
click at [858, 17] on p "Cerritos Dodge Chrysler Jeep" at bounding box center [847, 15] width 94 height 9
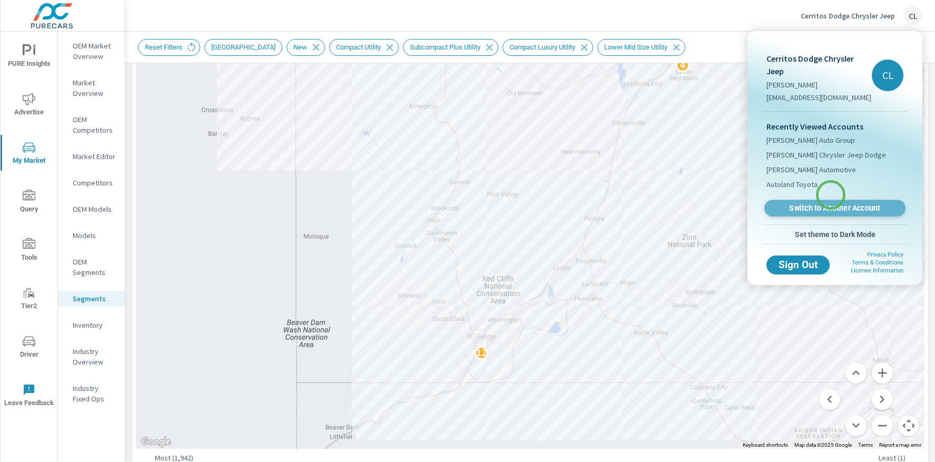
click at [830, 203] on span "Switch to Another Account" at bounding box center [834, 208] width 129 height 10
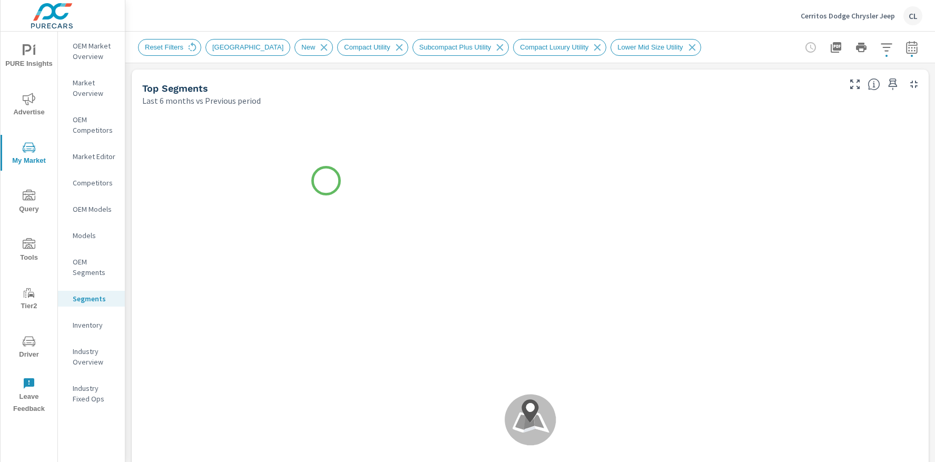
scroll to position [1, 0]
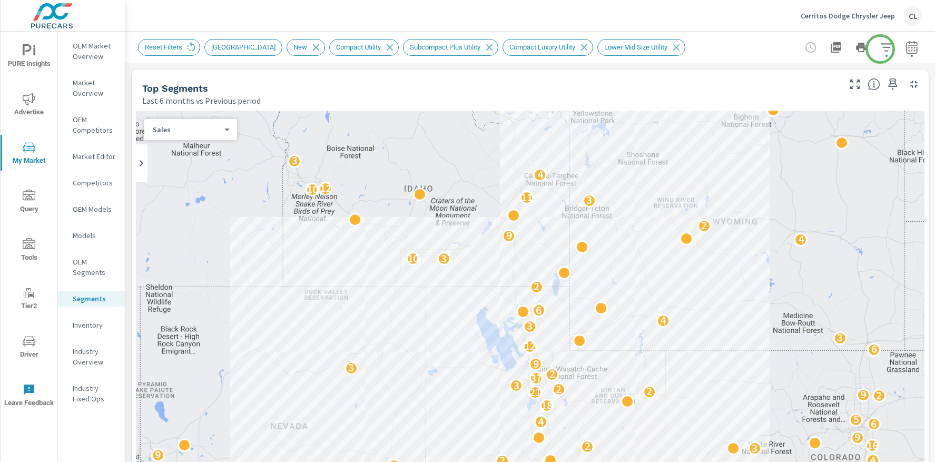
click at [880, 46] on icon "button" at bounding box center [886, 47] width 13 height 13
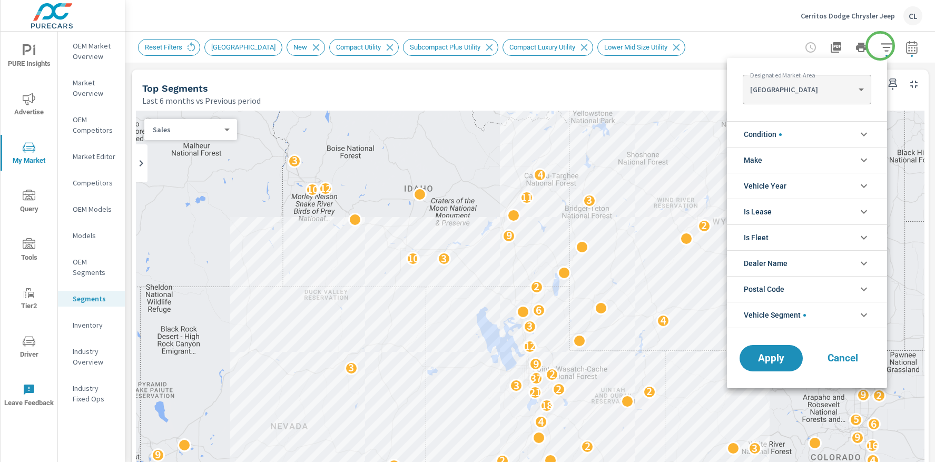
scroll to position [106, 0]
click at [860, 90] on body "PURE Insights Advertise My Market Query Tools Tier2 Driver Leave Feedback OEM M…" at bounding box center [467, 231] width 935 height 462
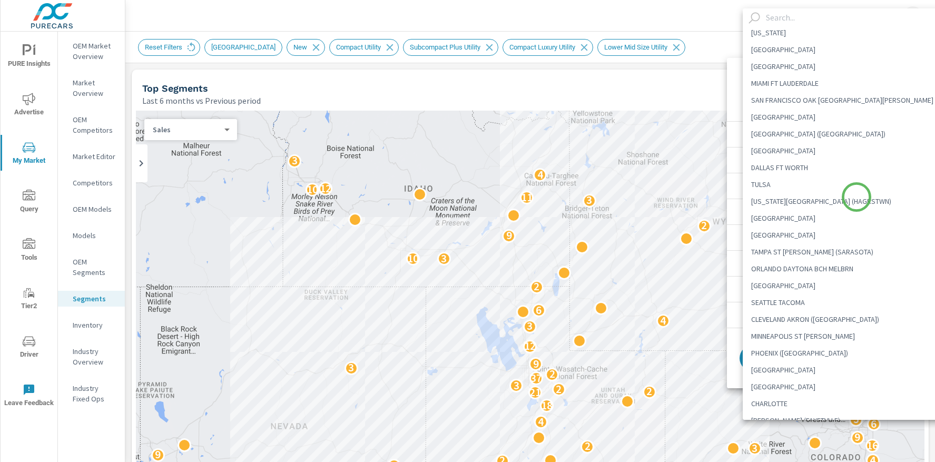
scroll to position [0, 0]
click at [779, 50] on li "[GEOGRAPHIC_DATA]" at bounding box center [846, 52] width 209 height 17
type Area "[GEOGRAPHIC_DATA]"
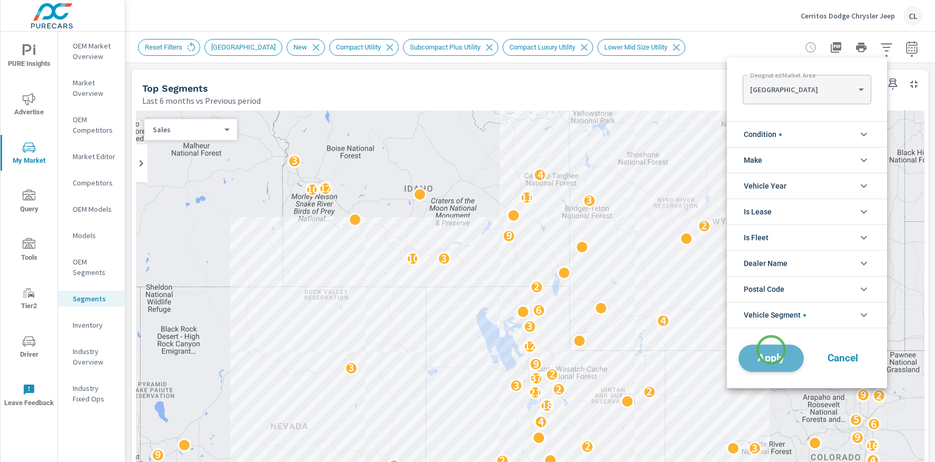
click at [771, 353] on span "Apply" at bounding box center [770, 358] width 43 height 10
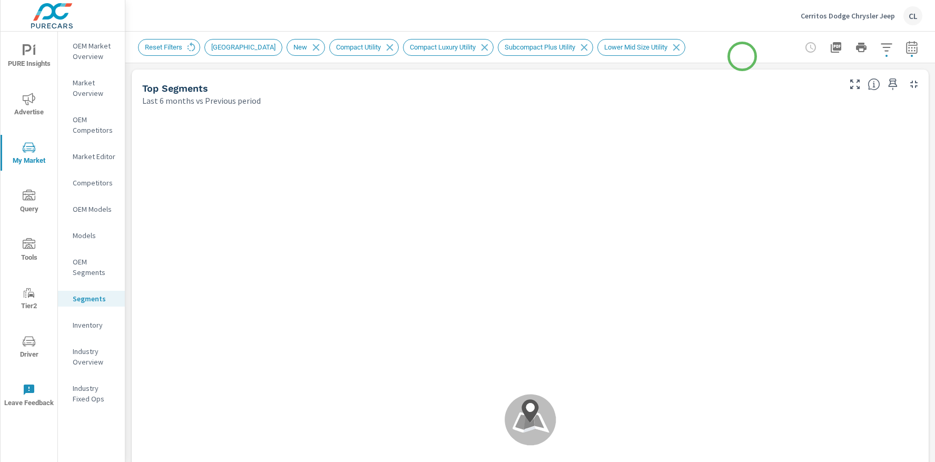
scroll to position [1, 0]
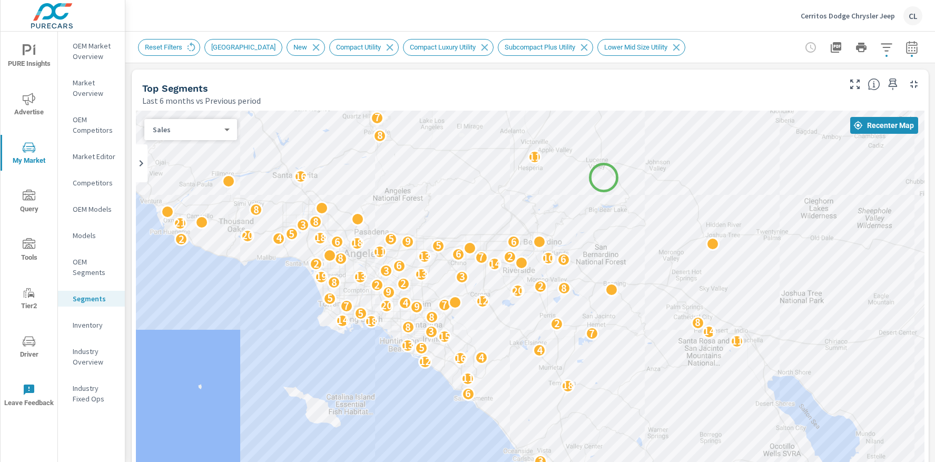
drag, startPoint x: 724, startPoint y: 340, endPoint x: 603, endPoint y: 177, distance: 202.8
click at [603, 177] on div "6 12 4 8 5 7 11 2 18 4 6 3 18 18 3 6 18 11 2 12 16 4 4 5 13 11 15 7 3 14 8 2 8 …" at bounding box center [530, 403] width 788 height 585
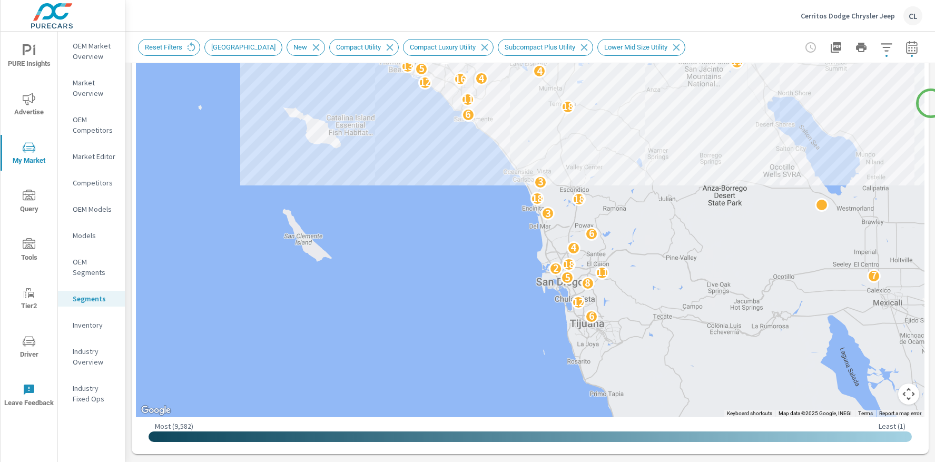
scroll to position [281, 0]
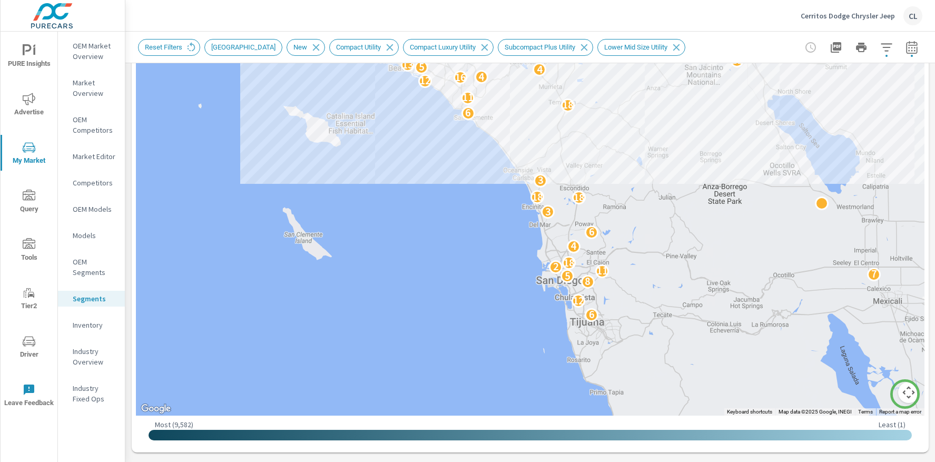
click at [902, 393] on button "Map camera controls" at bounding box center [908, 392] width 21 height 21
click at [873, 340] on button "Zoom in" at bounding box center [881, 339] width 21 height 21
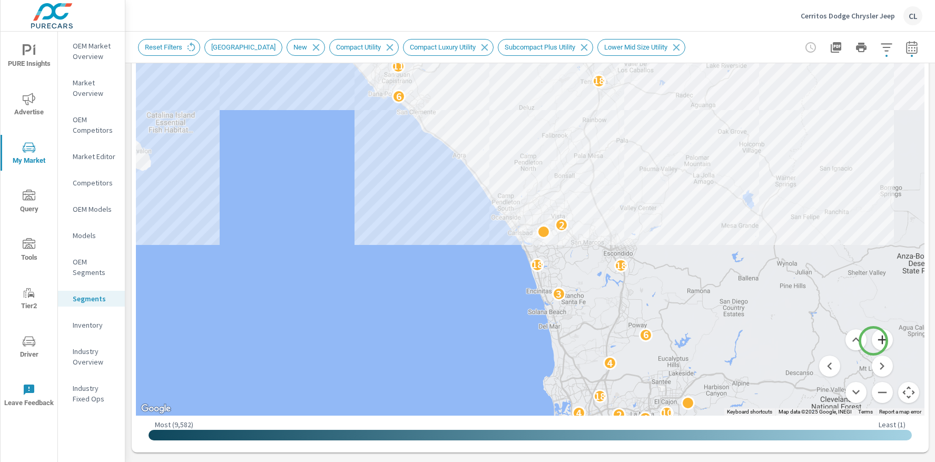
click at [873, 341] on button "Zoom in" at bounding box center [881, 339] width 21 height 21
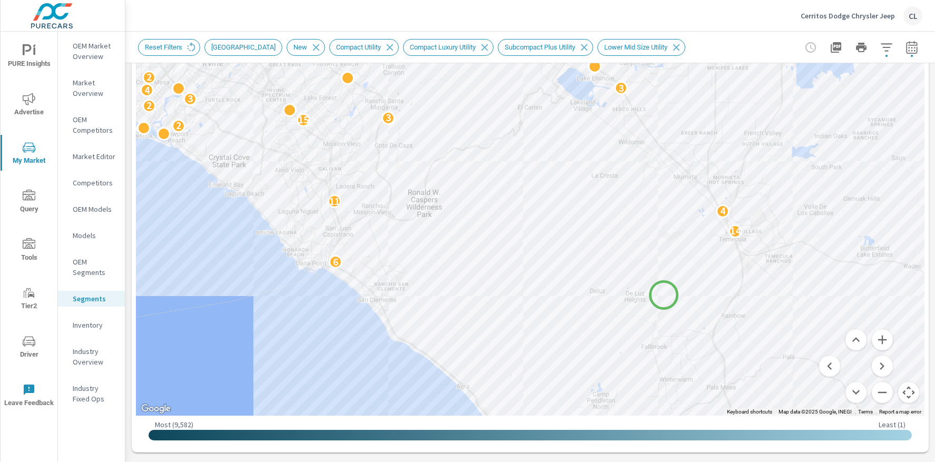
drag, startPoint x: 588, startPoint y: 95, endPoint x: 663, endPoint y: 296, distance: 214.9
click at [663, 295] on div "3 3 2 2 3 7 2 18 4 5 3 16 2 16 2 6 14 4 11 2 15 3 2 3 4 3 2 7 4 10 5 2 7 2 5 3 …" at bounding box center [530, 122] width 788 height 585
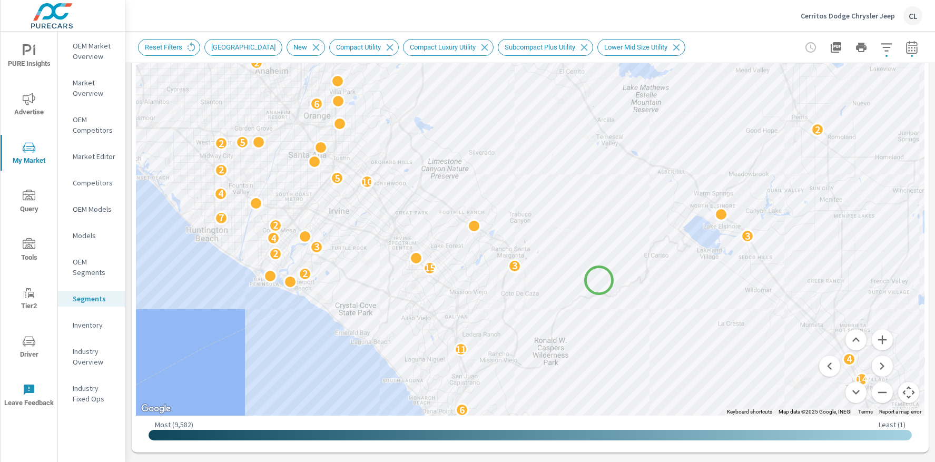
drag, startPoint x: 480, startPoint y: 141, endPoint x: 599, endPoint y: 281, distance: 184.1
click at [599, 280] on div "5 3 16 2 16 2 6 14 4 11 2 15 3 2 3 4 3 2 7 4 10 5 2 7 2 5 2 2 3 6 4 5 5 2 18 2 …" at bounding box center [530, 122] width 788 height 585
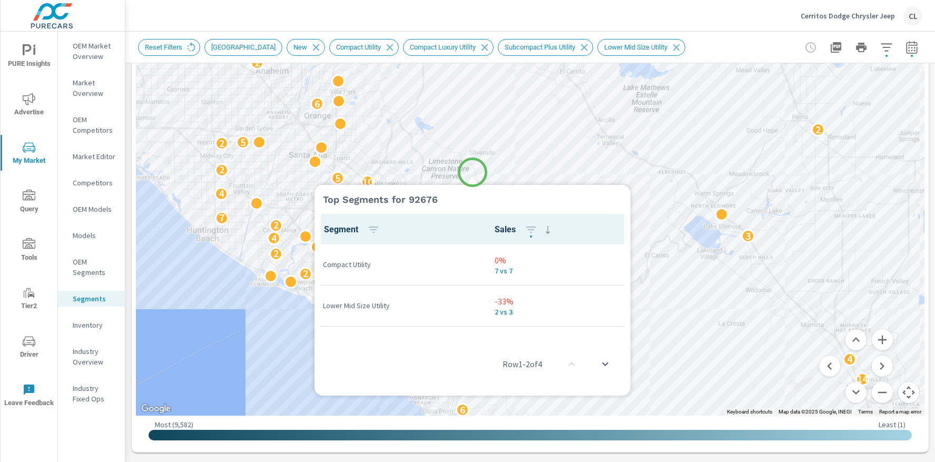
scroll to position [1, 0]
click at [542, 234] on div "Top Segments for 92676 Segment Sales Compact Utility 0% 7 vs 7 Lower Mid Size U…" at bounding box center [472, 283] width 316 height 223
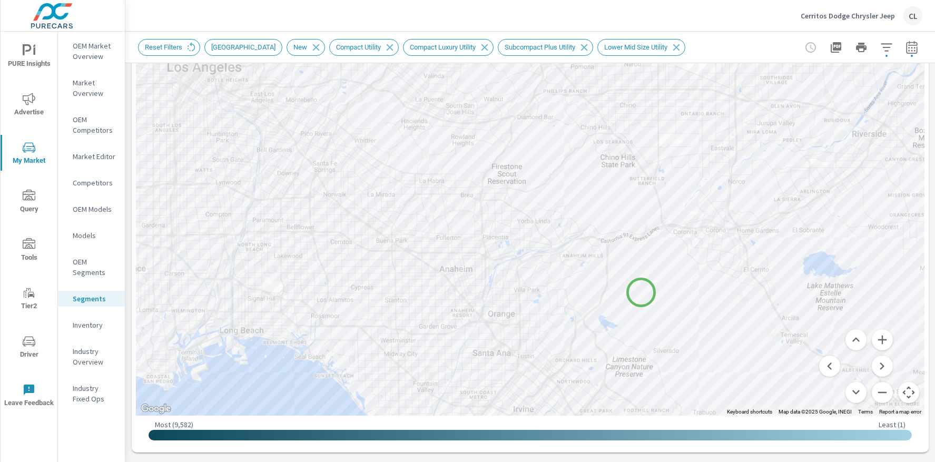
drag, startPoint x: 456, startPoint y: 93, endPoint x: 641, endPoint y: 292, distance: 271.2
click at [641, 292] on div "16 2 16 2 6 14 4 11 2 15 3 2 3 4 3 2 7 4 10 5 2 7 2 5 2 2 7 3 6 4 5 5 6 2 2 18 …" at bounding box center [530, 122] width 788 height 585
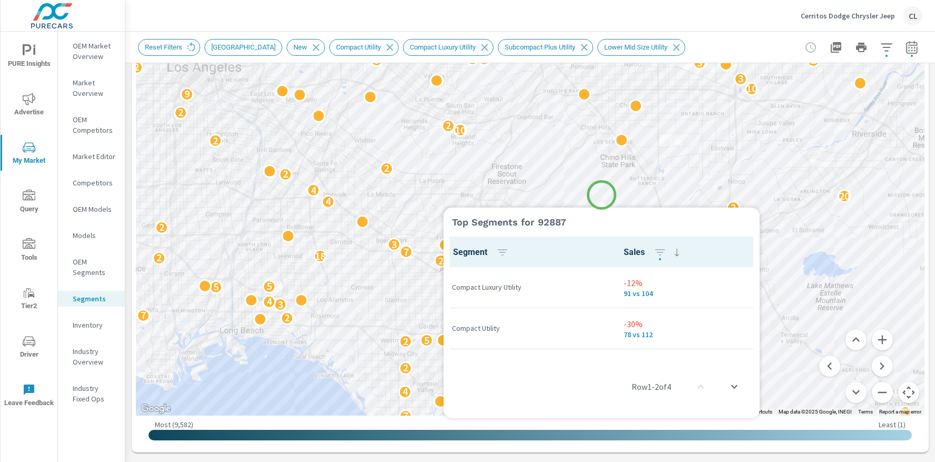
scroll to position [1, 0]
drag, startPoint x: 601, startPoint y: 195, endPoint x: 600, endPoint y: 178, distance: 16.9
click at [679, 287] on div "Top Segments for 92887 Segment Sales Compact Luxury Utility -12% 91 vs 104 Comp…" at bounding box center [601, 306] width 316 height 223
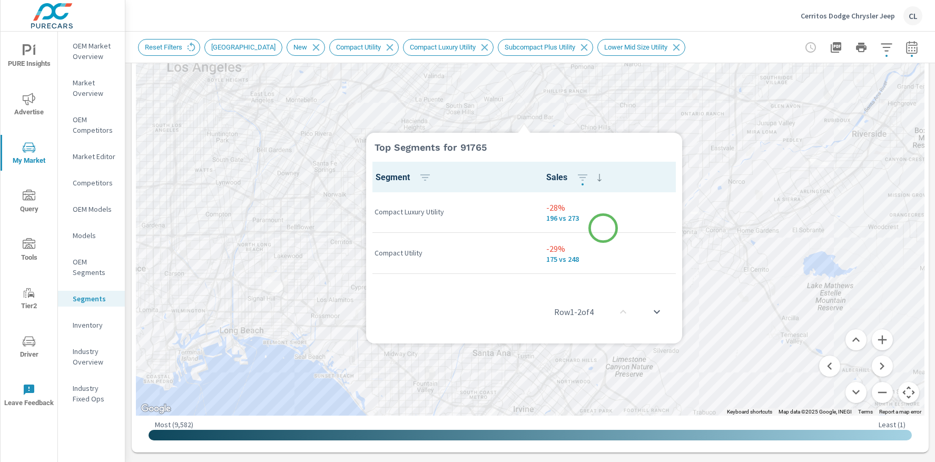
click at [603, 227] on div "Top Segments for 91765 Segment Sales Compact Luxury Utility -28% 196 vs 273 Com…" at bounding box center [524, 231] width 316 height 223
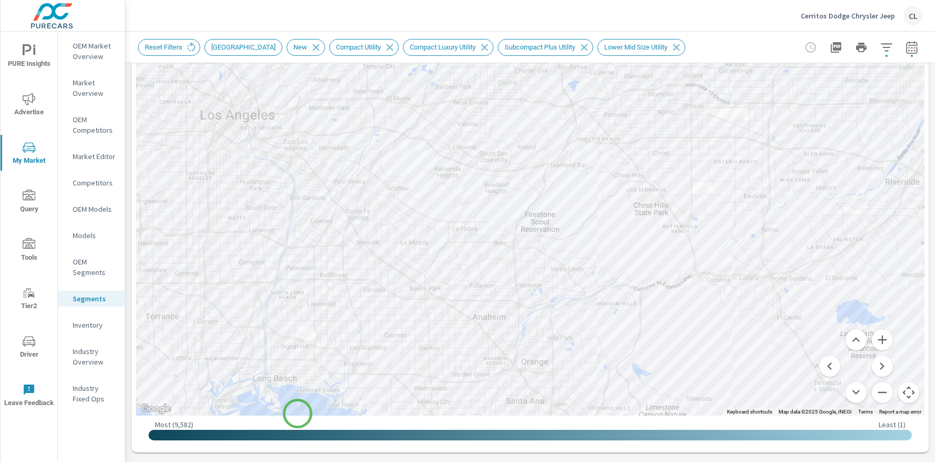
drag, startPoint x: 264, startPoint y: 365, endPoint x: 297, endPoint y: 413, distance: 58.3
click at [297, 413] on div "6 14 4 11 2 15 3 2 3 4 3 2 7 4 10 5 2 7 2 5 2 2 7 3 6 4 5 5 6 2 2 18 3 2 7 3 4 …" at bounding box center [530, 122] width 788 height 585
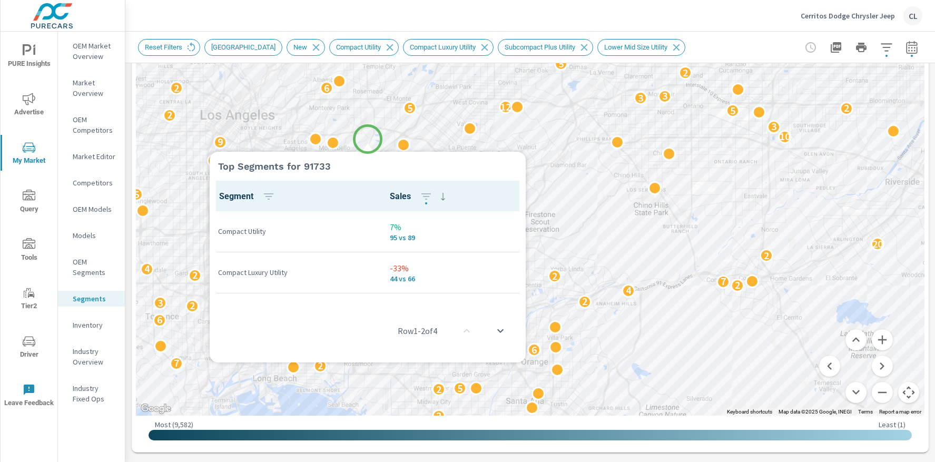
scroll to position [1, 0]
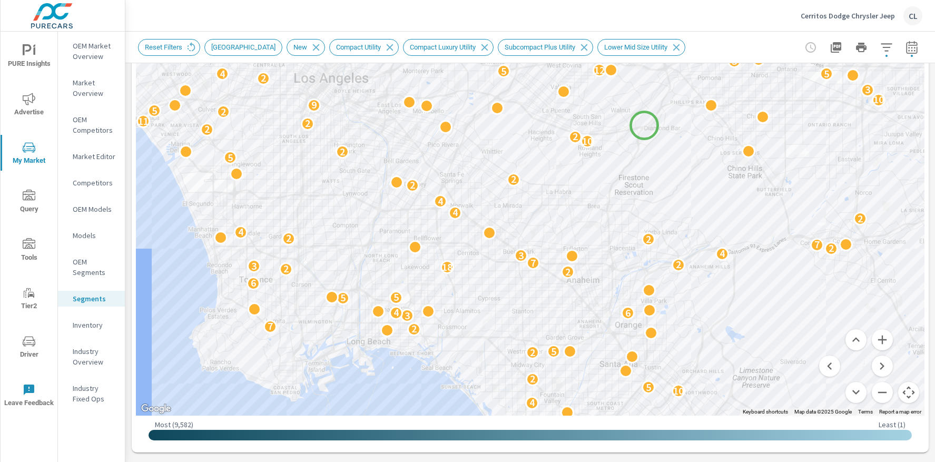
drag, startPoint x: 558, startPoint y: 176, endPoint x: 644, endPoint y: 125, distance: 100.1
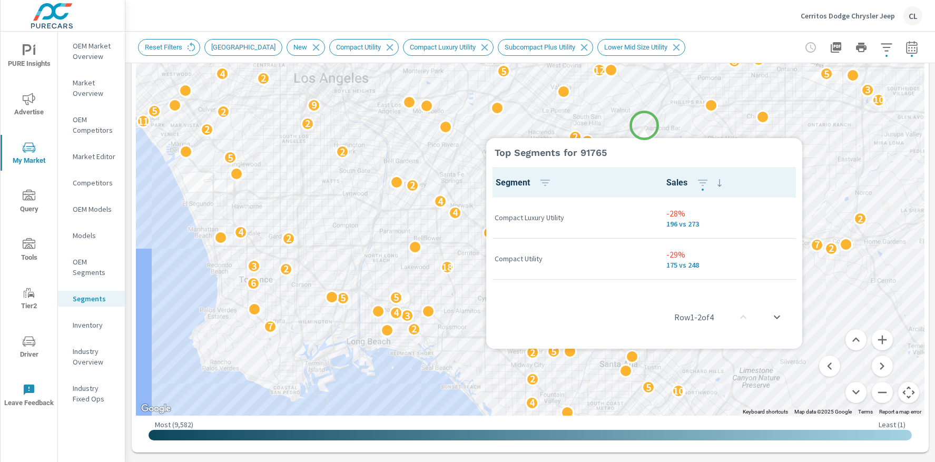
scroll to position [1, 0]
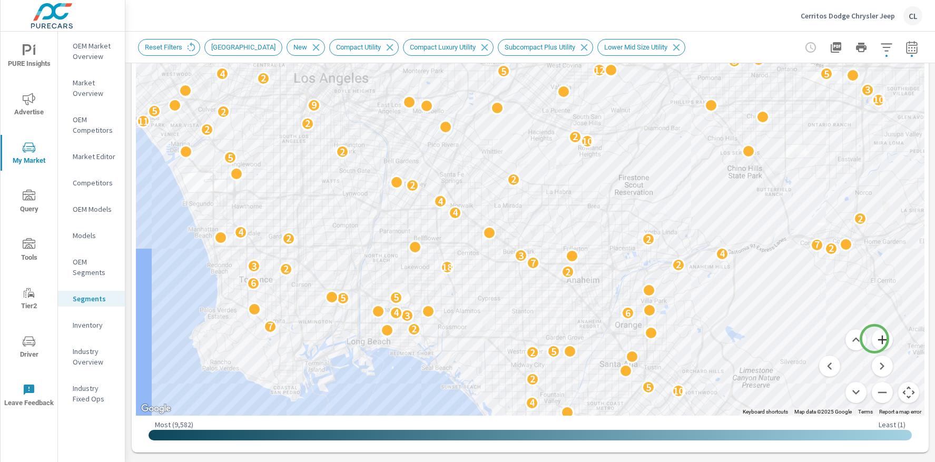
click at [874, 339] on button "Zoom in" at bounding box center [881, 339] width 21 height 21
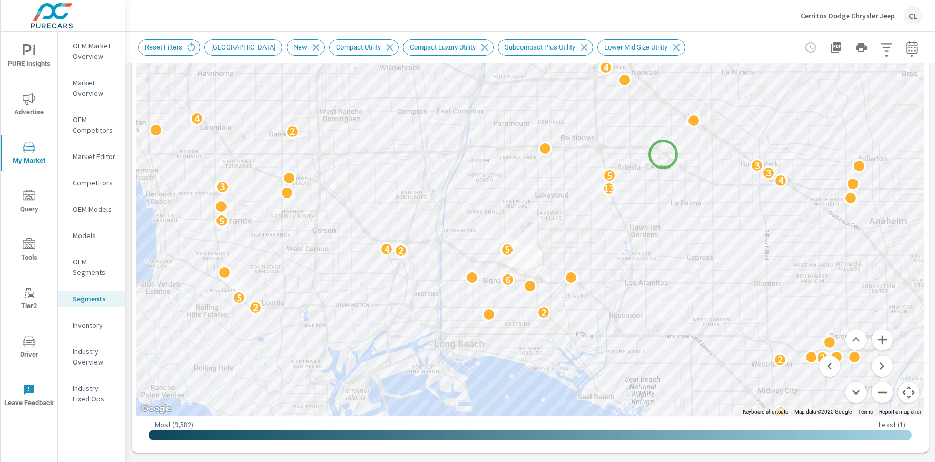
drag, startPoint x: 408, startPoint y: 371, endPoint x: 663, endPoint y: 154, distance: 334.7
click at [663, 154] on div "2 11 4 2 2 2 2 4 5 2 3 10 5 2 2 2 2 2 5 2 6 4 2 5 4 5 13 3 2 4 5 3 3 2 2 2 2 4 …" at bounding box center [530, 122] width 788 height 585
click at [871, 391] on button "Zoom out" at bounding box center [881, 392] width 21 height 21
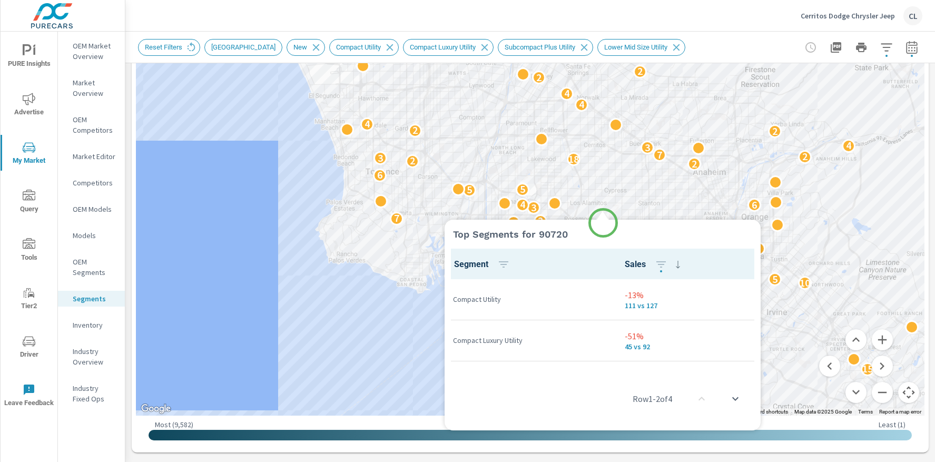
scroll to position [1, 0]
click at [579, 313] on div "Top Segments for 90720 Segment Sales Compact Utility -13% 111 vs 127 Compact Lu…" at bounding box center [602, 318] width 316 height 223
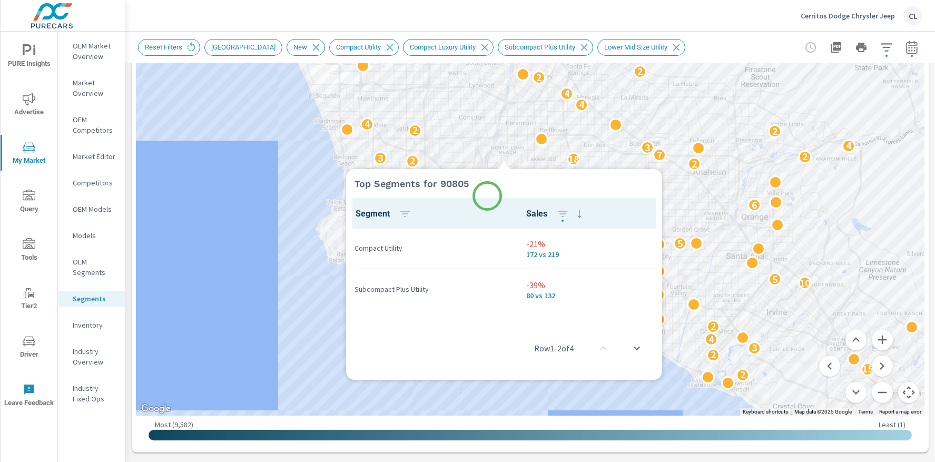
click at [487, 187] on div "Top Segments for 90805 Segment Sales Compact Utility -21% 172 vs 219 Subcompact…" at bounding box center [504, 267] width 316 height 223
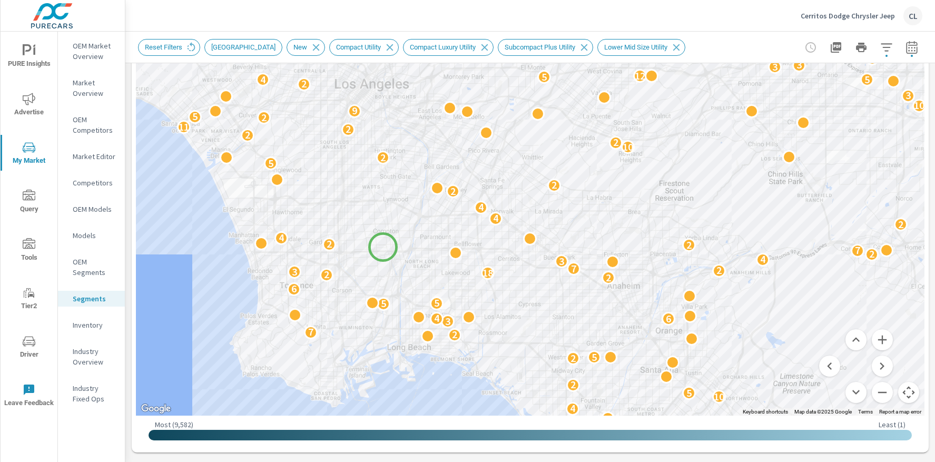
drag, startPoint x: 471, startPoint y: 128, endPoint x: 383, endPoint y: 247, distance: 147.5
click at [383, 247] on div "6 11 2 15 3 2 3 4 3 2 7 4 10 5 2 2 5 2 7 3 6 4 5 5 6 2 2 18 3 2 7 3 4 2 7 2 2 4…" at bounding box center [530, 122] width 788 height 585
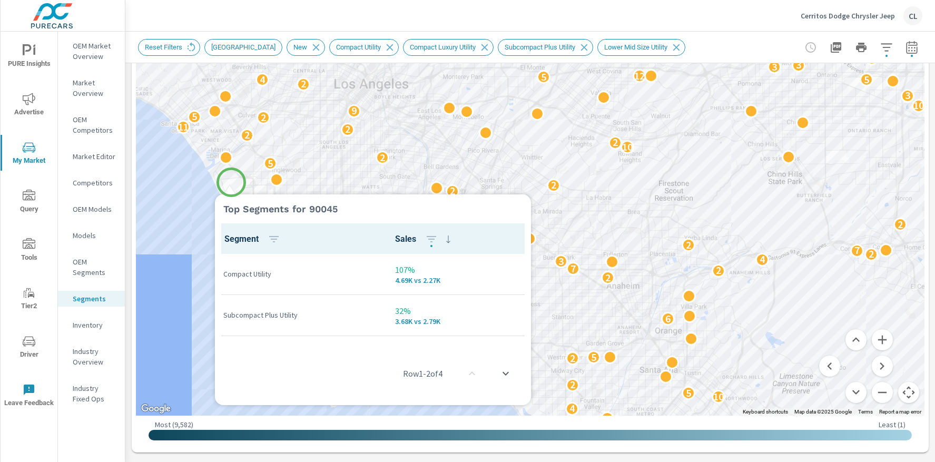
scroll to position [1, 0]
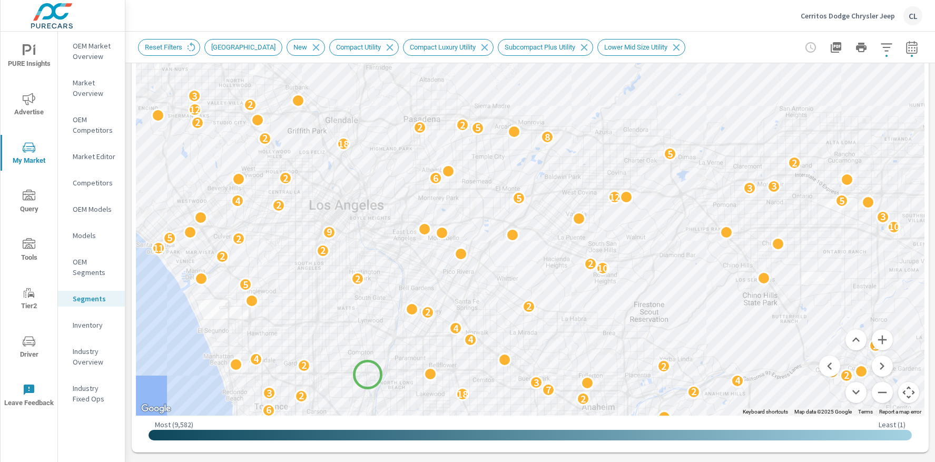
drag, startPoint x: 405, startPoint y: 175, endPoint x: 364, endPoint y: 384, distance: 213.0
click at [364, 384] on div "6 4 11 2 15 3 2 3 4 3 2 7 4 10 5 2 2 5 2 2 7 3 6 4 5 5 6 2 2 18 3 2 7 3 4 2 7 2…" at bounding box center [530, 122] width 788 height 585
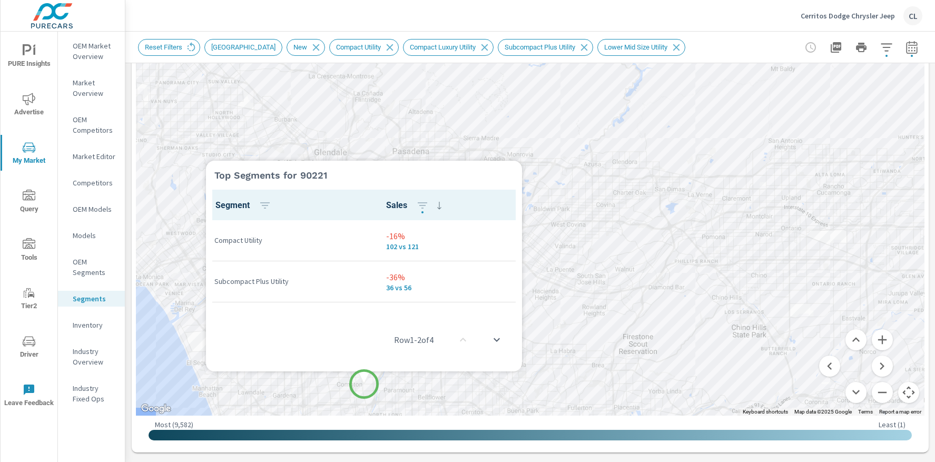
click at [364, 384] on div "6 4 11 2 15 3 2 3 4 3 2 7 4 10 5 2 2 5 2 2 7 3 6 4 5 5 6 2 2 18 3 2 7 3 4 2 7 2…" at bounding box center [530, 122] width 788 height 585
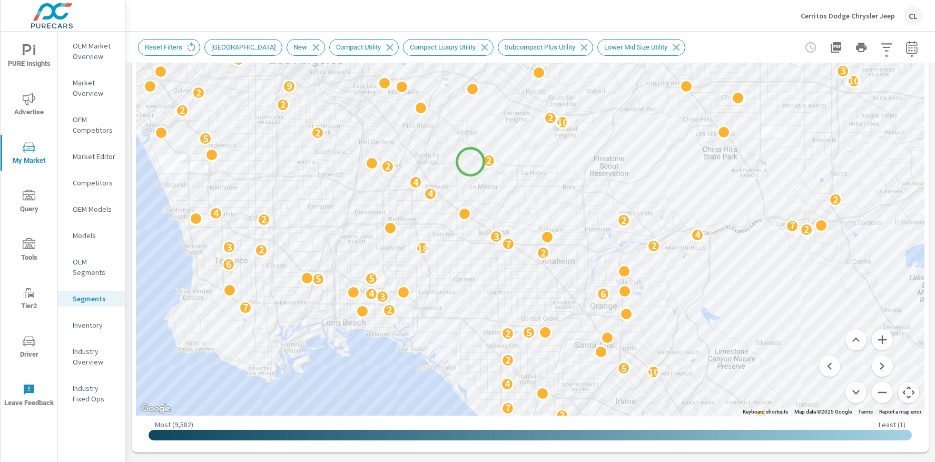
drag, startPoint x: 500, startPoint y: 342, endPoint x: 470, endPoint y: 162, distance: 182.5
click at [470, 162] on div "14 4 11 2 15 3 2 3 4 3 2 7 4 10 5 2 2 5 2 2 7 3 6 4 5 5 6 2 2 18 3 2 7 3 4 2 7 …" at bounding box center [530, 122] width 788 height 585
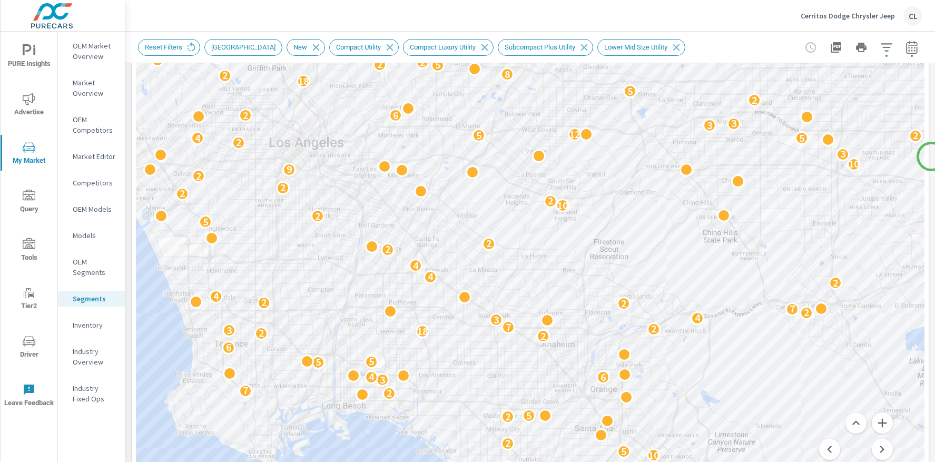
scroll to position [199, 0]
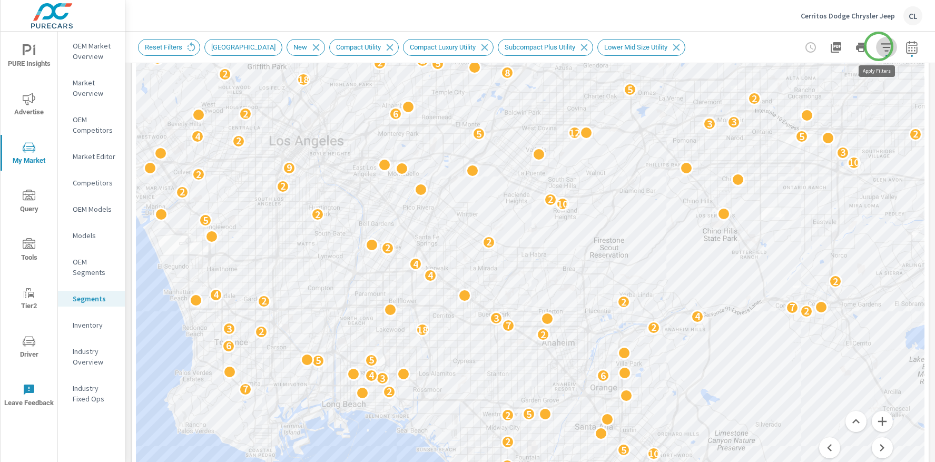
click at [880, 46] on icon "button" at bounding box center [885, 47] width 11 height 8
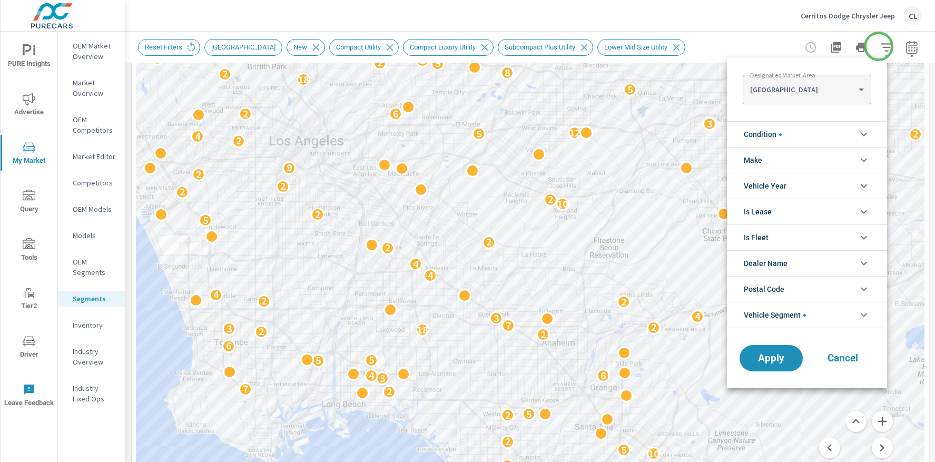
scroll to position [12, 0]
click at [838, 135] on li "Condition" at bounding box center [807, 134] width 160 height 26
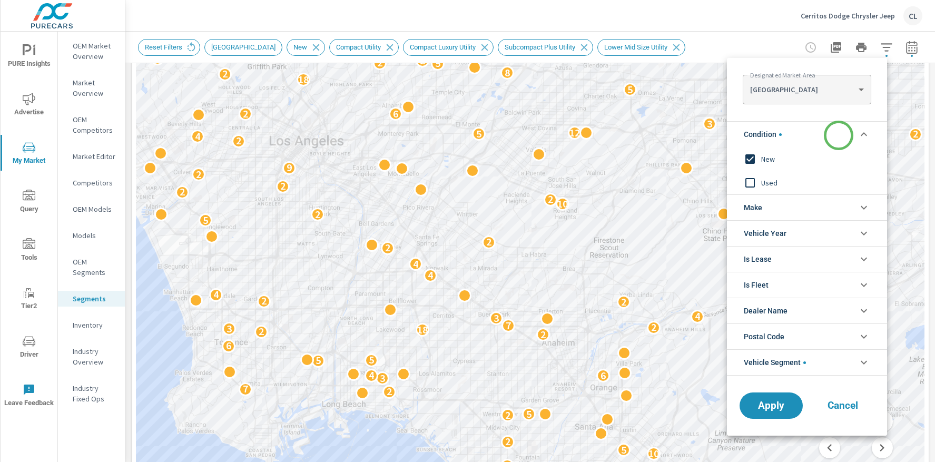
click at [838, 135] on li "Condition" at bounding box center [807, 134] width 160 height 26
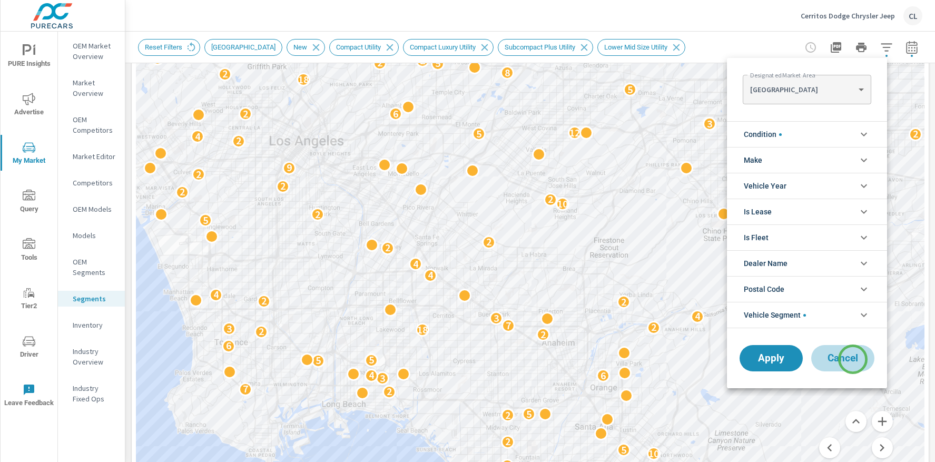
click at [852, 359] on span "Cancel" at bounding box center [842, 357] width 42 height 9
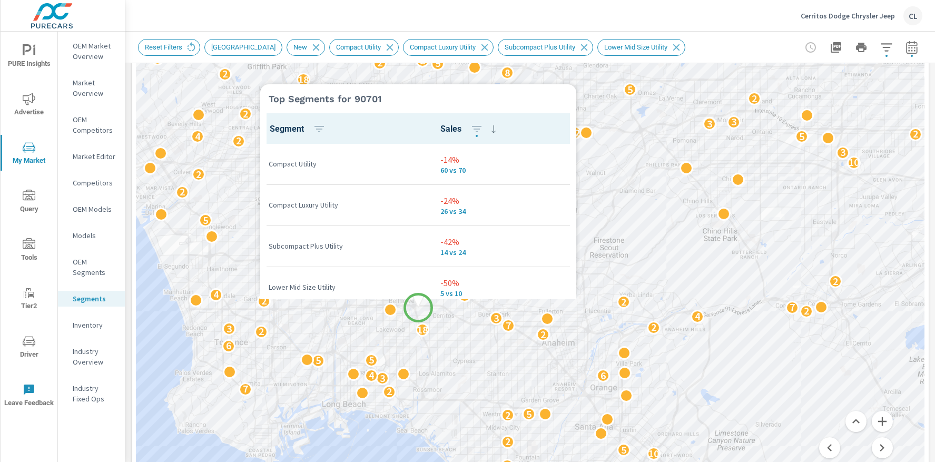
scroll to position [1, 0]
click at [440, 305] on div at bounding box center [418, 301] width 316 height 13
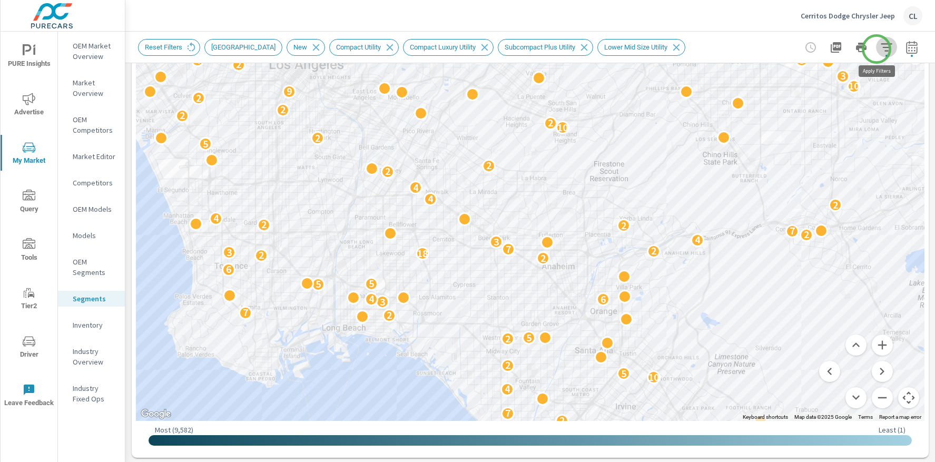
click at [880, 49] on icon "button" at bounding box center [886, 47] width 13 height 13
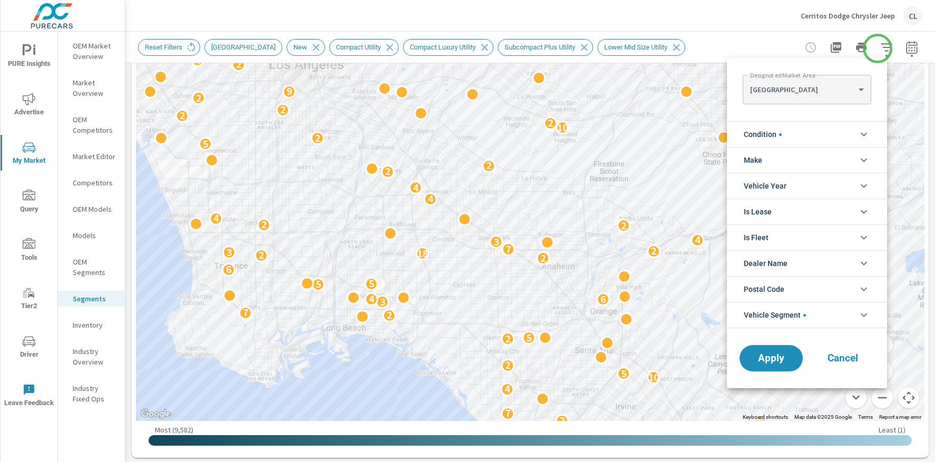
scroll to position [106, 0]
click at [840, 137] on li "Condition" at bounding box center [807, 134] width 160 height 26
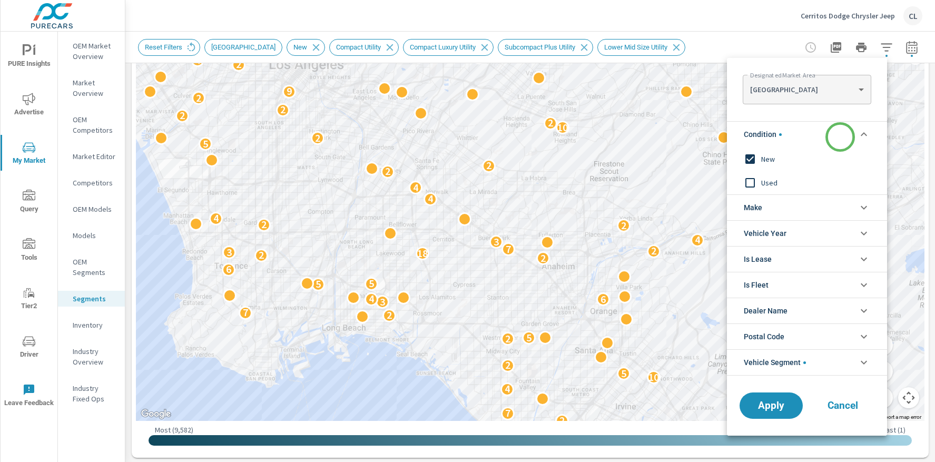
click at [840, 136] on li "Condition" at bounding box center [807, 134] width 160 height 26
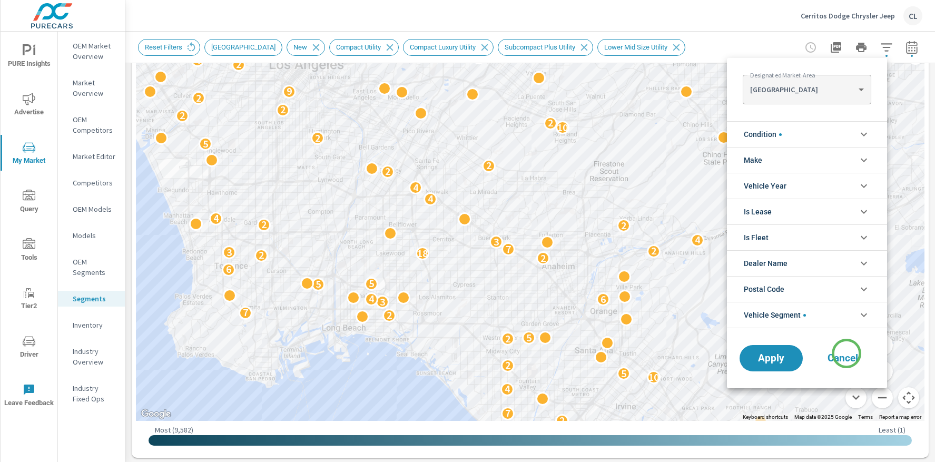
click at [846, 353] on span "Cancel" at bounding box center [842, 357] width 42 height 9
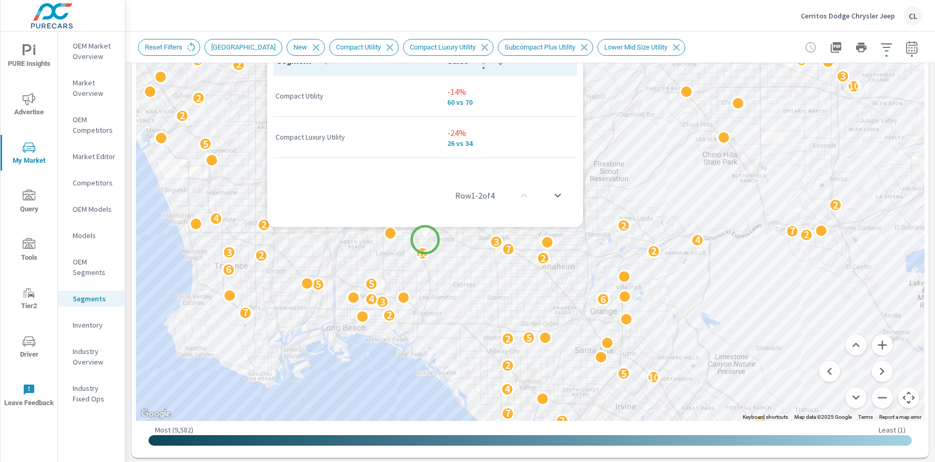
scroll to position [1, 0]
